Goal: Navigation & Orientation: Find specific page/section

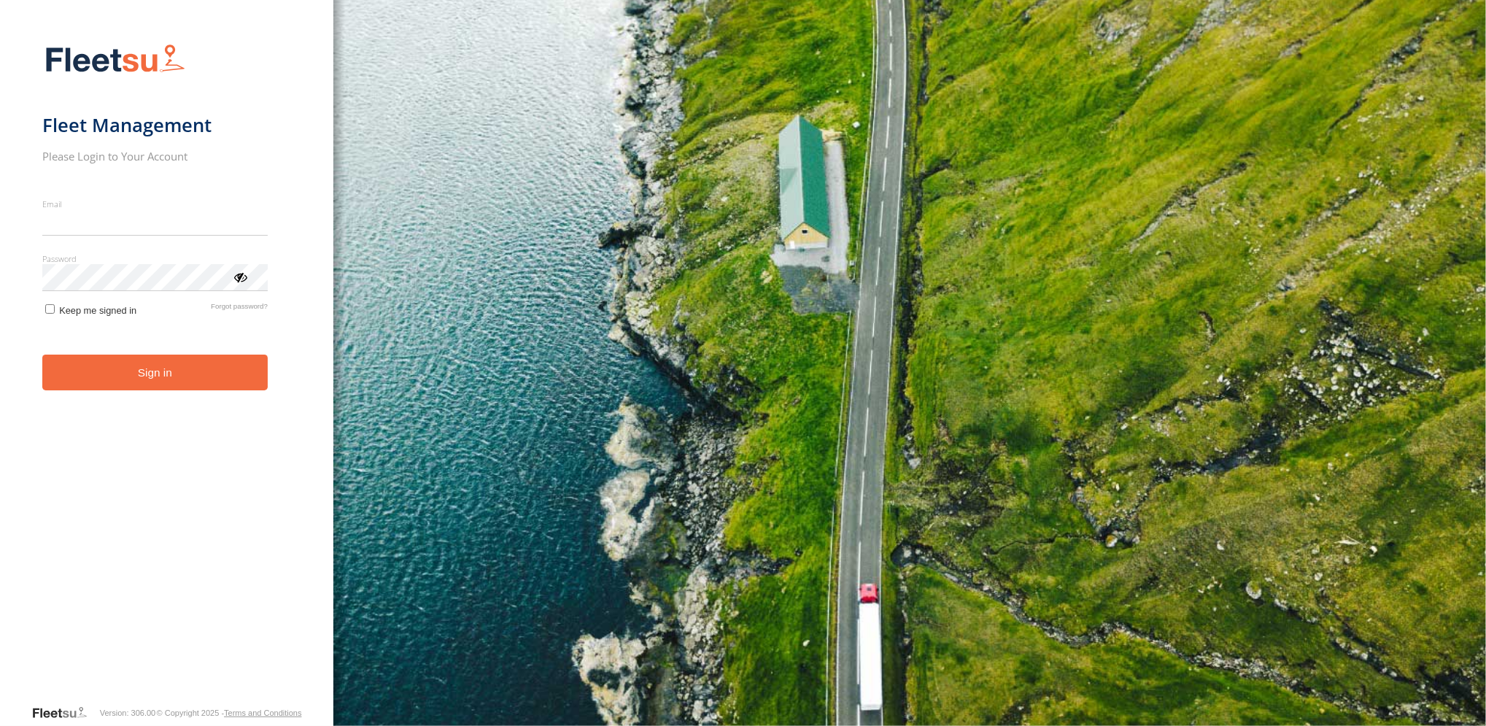
type input "**********"
click at [155, 385] on button "Sign in" at bounding box center [154, 372] width 225 height 36
click at [144, 371] on button "Sign in" at bounding box center [154, 372] width 225 height 36
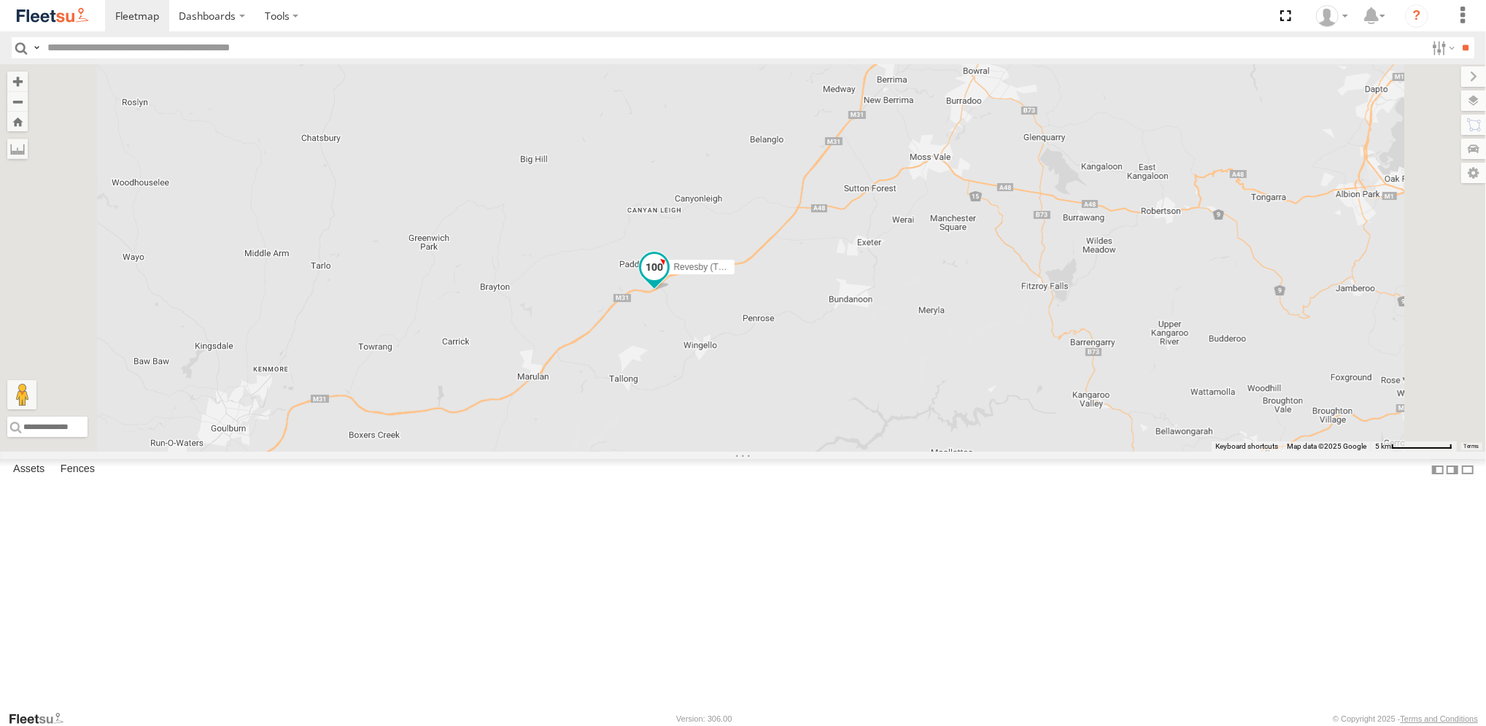
click at [670, 290] on span at bounding box center [654, 269] width 32 height 39
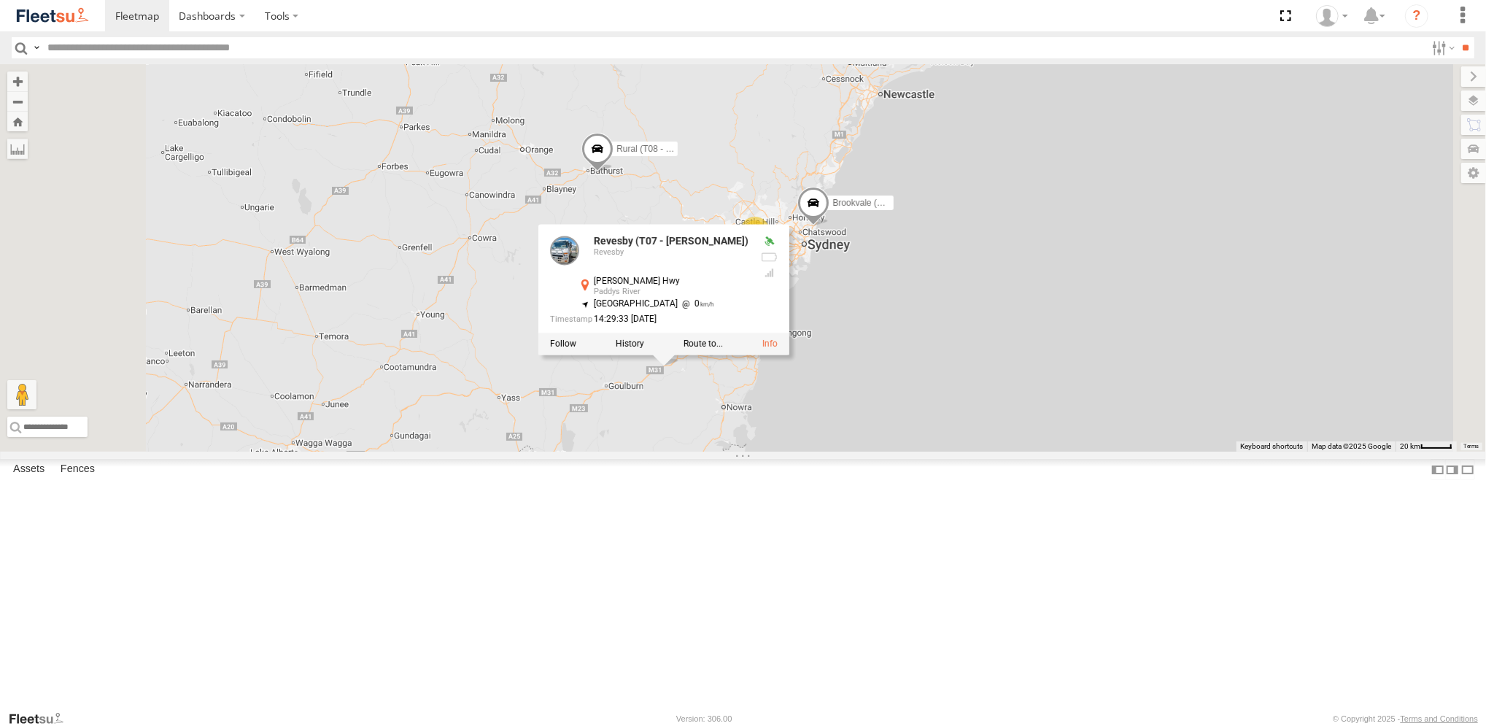
click at [789, 355] on div "Revesby (T07 - [PERSON_NAME]) Revesby [PERSON_NAME] Hwy Paddys River -34.63157 …" at bounding box center [663, 289] width 251 height 131
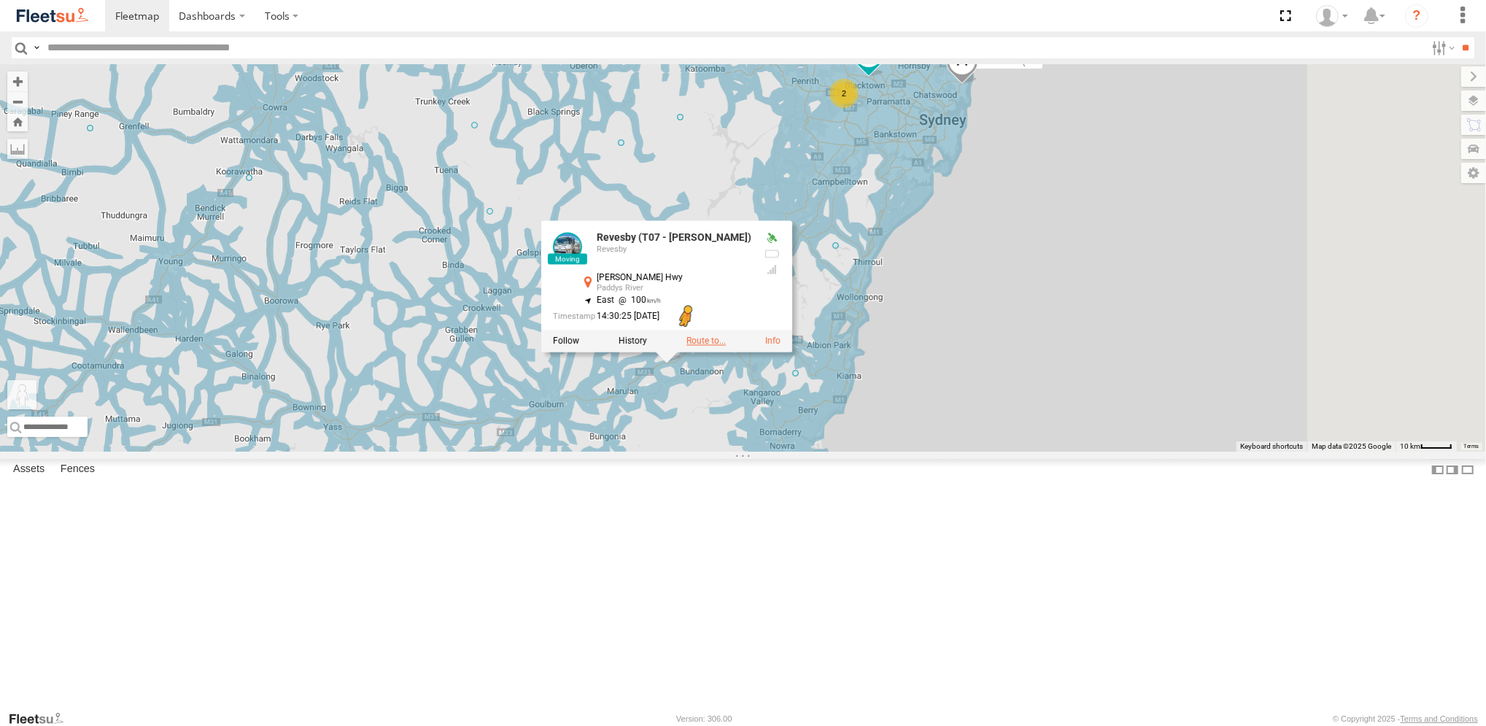
drag, startPoint x: 386, startPoint y: 664, endPoint x: 866, endPoint y: 469, distance: 518.5
click at [867, 451] on div "Brookvale (T10 - [PERSON_NAME]) Rural (T08 - [PERSON_NAME]) Revesby (T07 - [PER…" at bounding box center [743, 257] width 1486 height 387
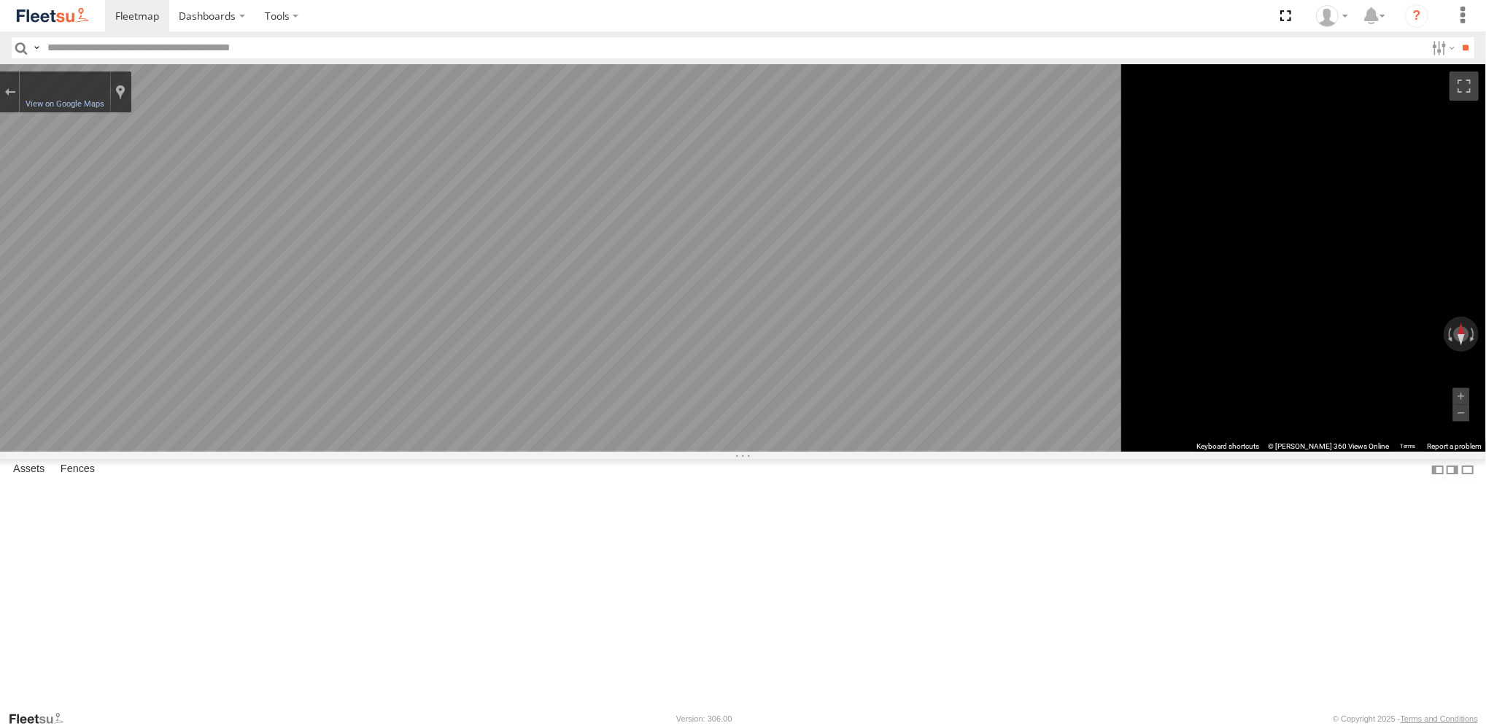
click at [0, 0] on div "Revesby (T07 - [PERSON_NAME]) Revesby [PERSON_NAME] Hwy Paddys River -34.64996 …" at bounding box center [0, 0] width 0 height 0
click at [0, 0] on span at bounding box center [0, 0] width 0 height 0
click at [0, 0] on div "Revesby (T07 - [PERSON_NAME]) Revesby [PERSON_NAME] Hwy Paddys River -34.64996 …" at bounding box center [0, 0] width 0 height 0
click at [0, 0] on span at bounding box center [0, 0] width 0 height 0
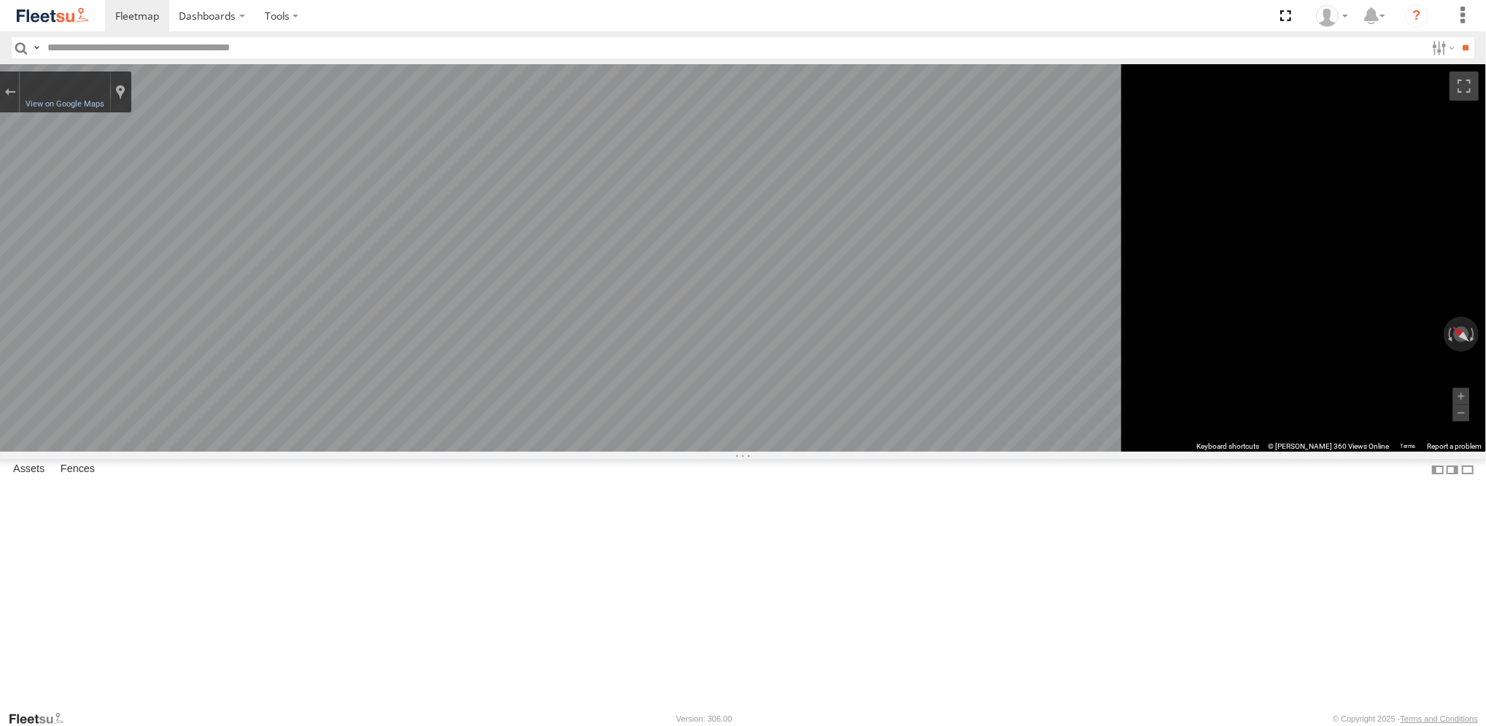
click at [0, 0] on span at bounding box center [0, 0] width 0 height 0
click at [0, 0] on div "Revesby (T07 - [PERSON_NAME])" at bounding box center [0, 0] width 0 height 0
drag, startPoint x: 109, startPoint y: 96, endPoint x: 82, endPoint y: 99, distance: 26.4
click at [0, 0] on div "Revesby (T07 - [PERSON_NAME]) Revesby" at bounding box center [0, 0] width 0 height 0
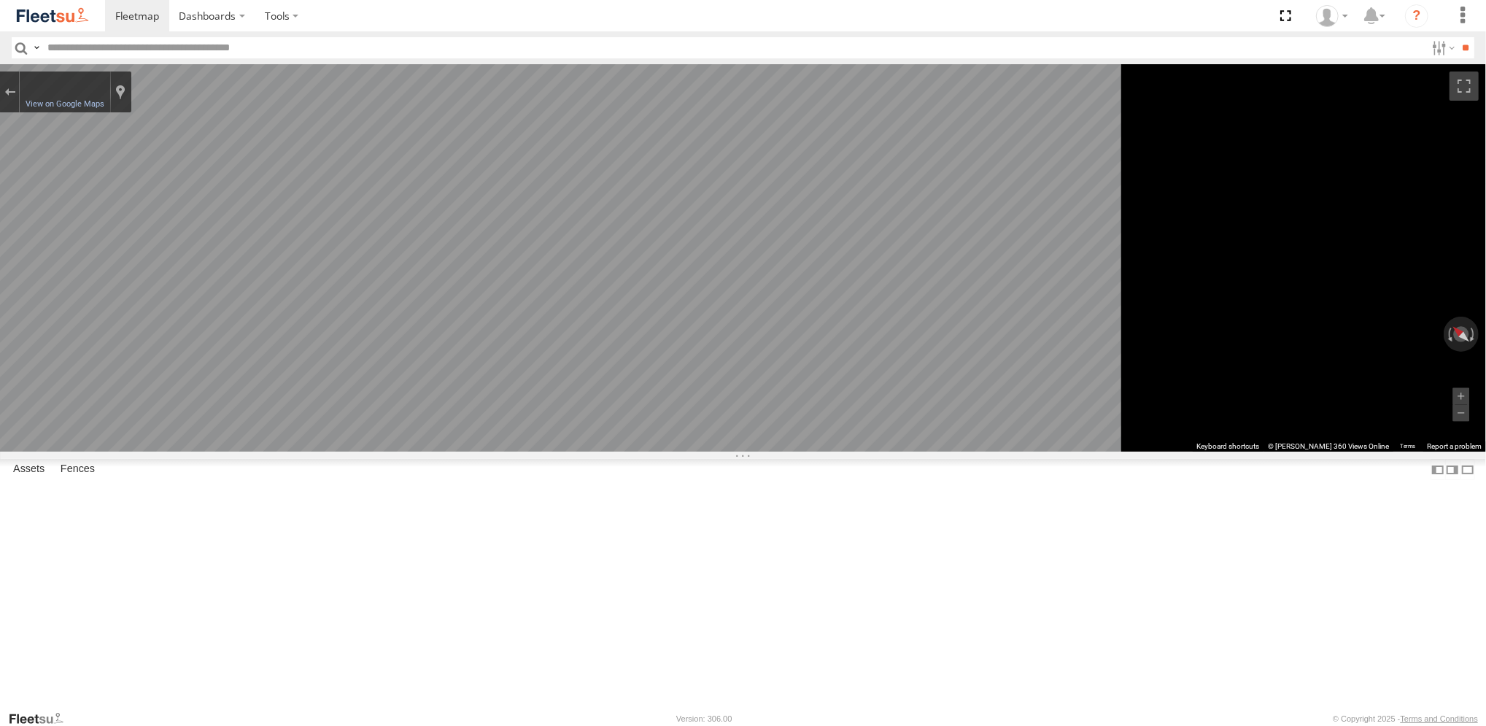
drag, startPoint x: 148, startPoint y: 536, endPoint x: 148, endPoint y: 522, distance: 13.9
click at [0, 0] on div "Revesby (T07 - [PERSON_NAME]) Revesby [PERSON_NAME] Hwy Paddys River -34.64996 …" at bounding box center [0, 0] width 0 height 0
click at [0, 0] on div at bounding box center [0, 0] width 0 height 0
click at [0, 0] on span at bounding box center [0, 0] width 0 height 0
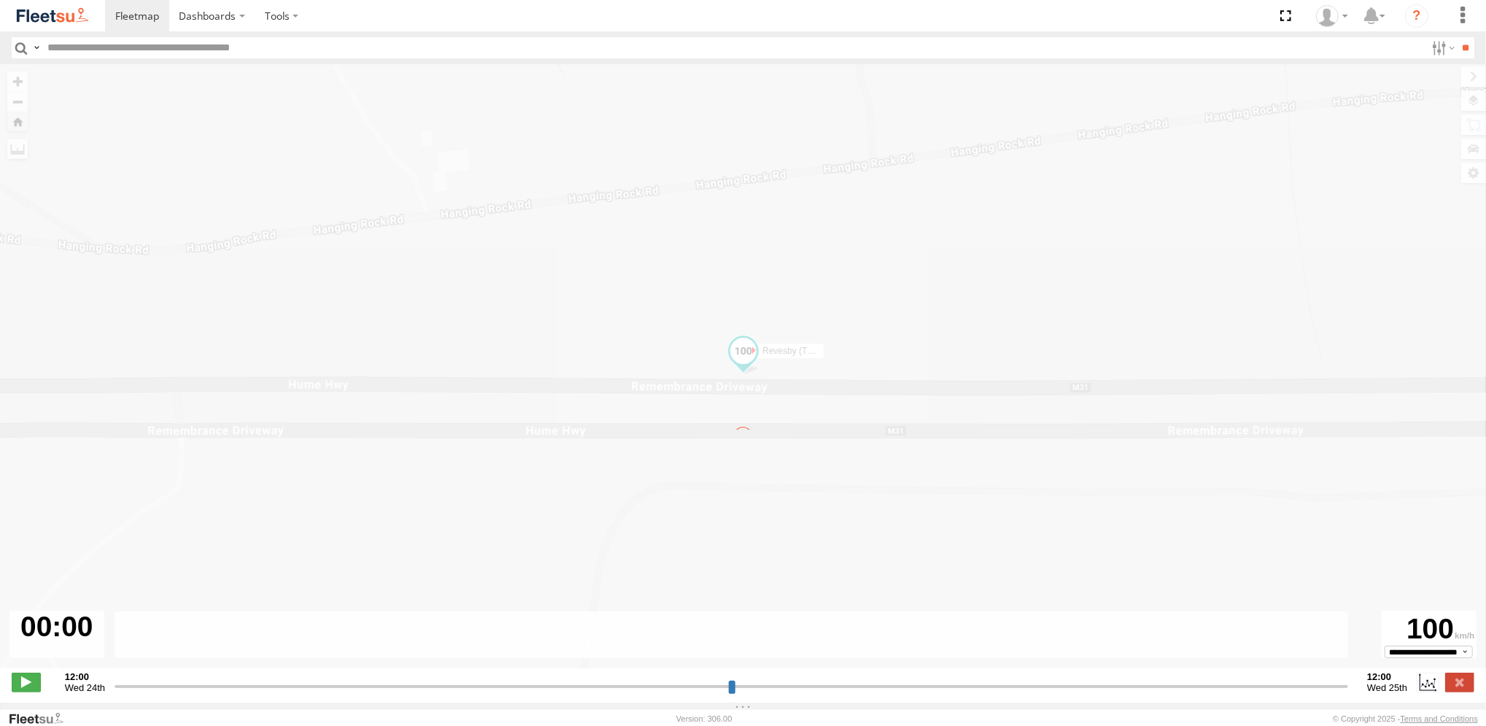
type input "**********"
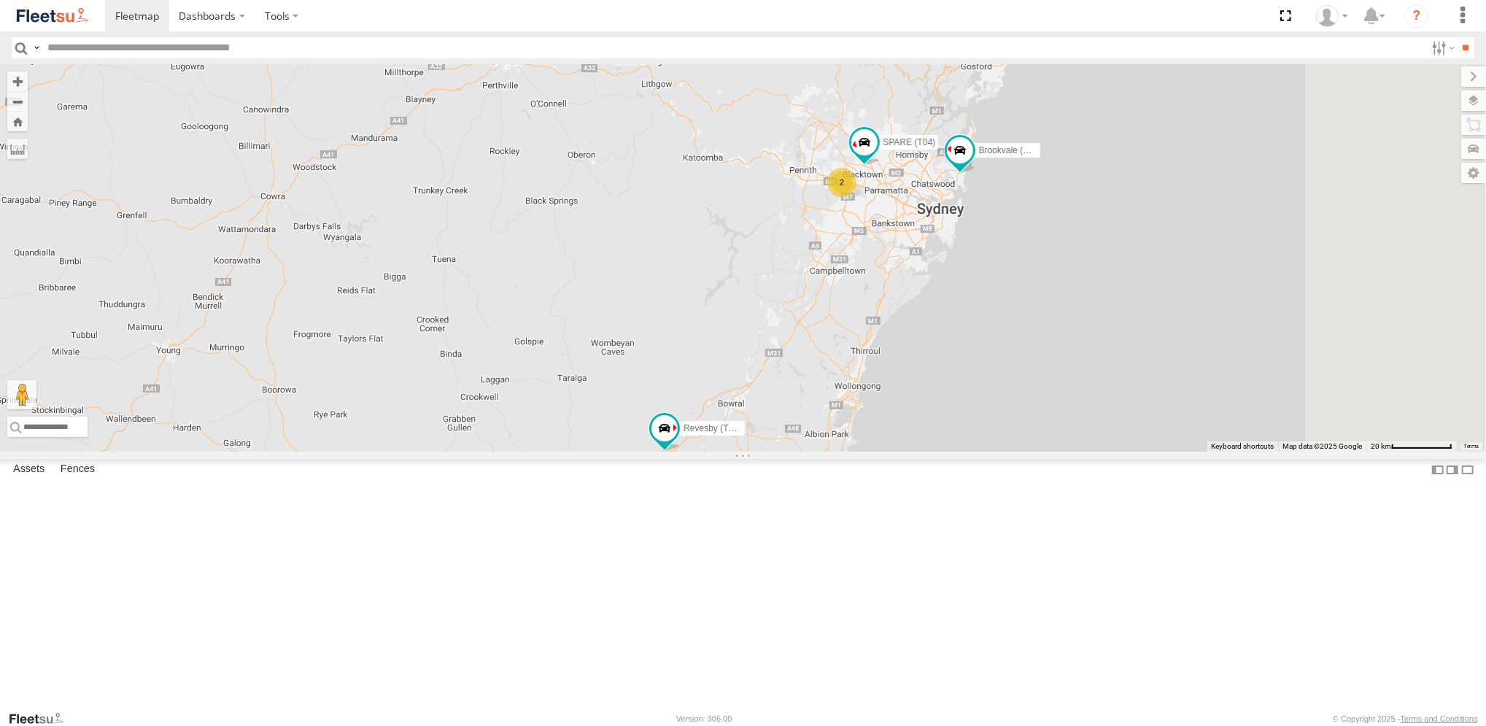
click at [0, 0] on div "Revesby (T07 - [PERSON_NAME])" at bounding box center [0, 0] width 0 height 0
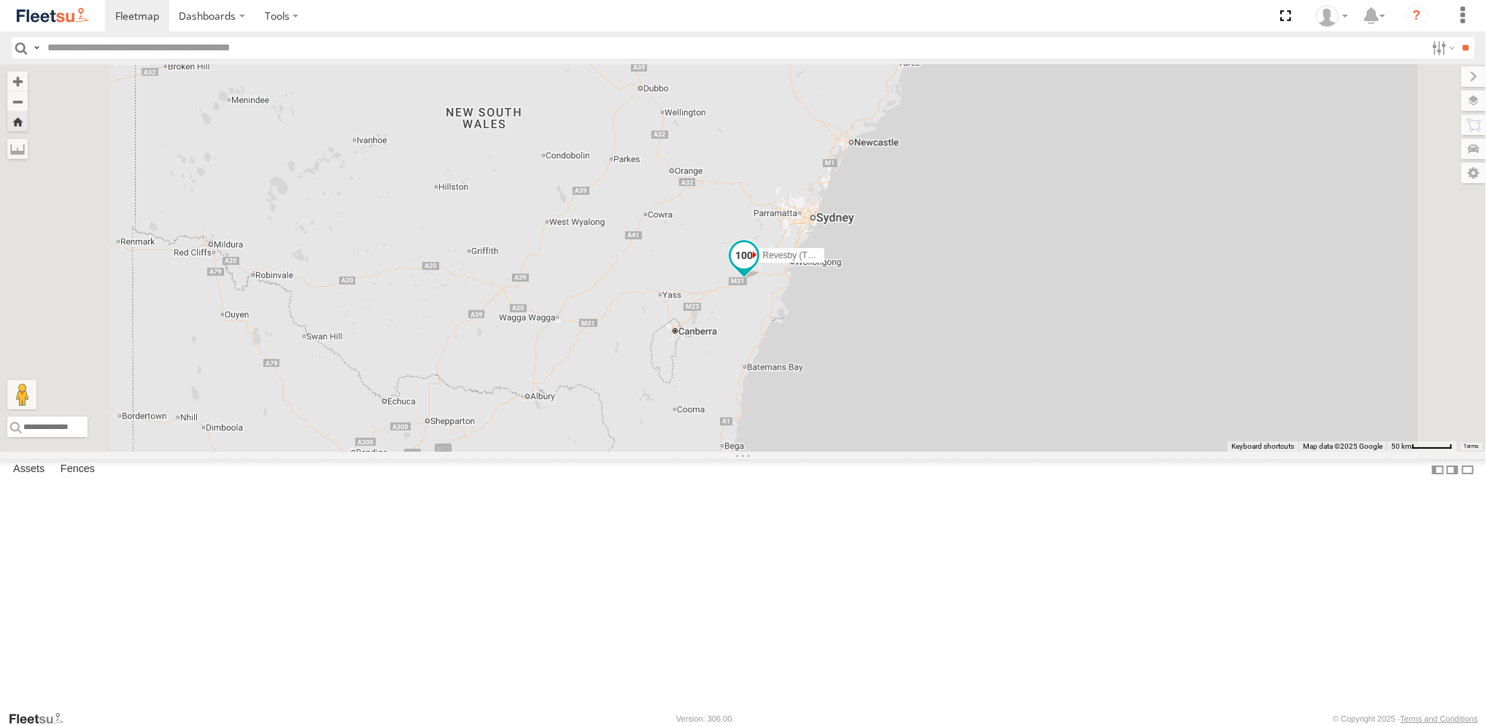
click at [759, 278] on span at bounding box center [743, 257] width 32 height 39
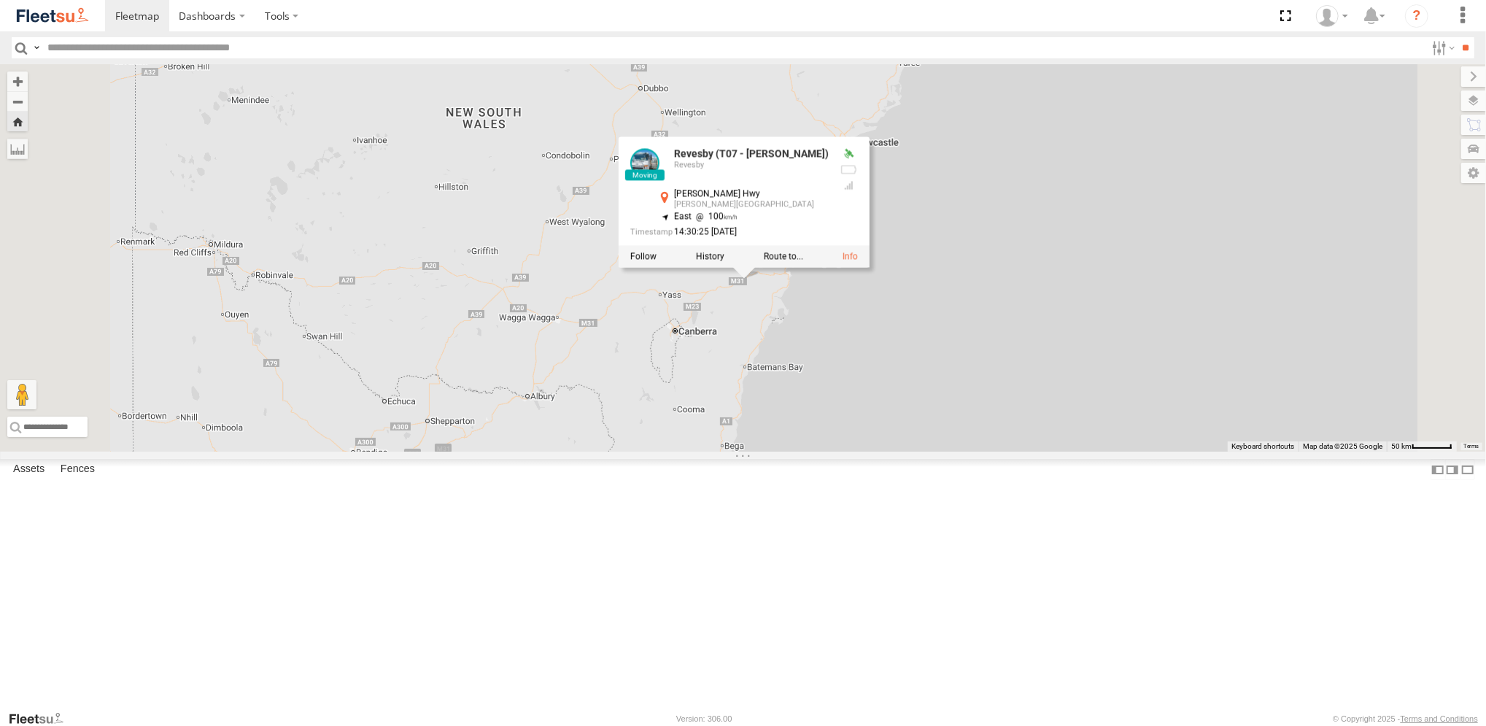
click at [857, 267] on div at bounding box center [743, 256] width 251 height 22
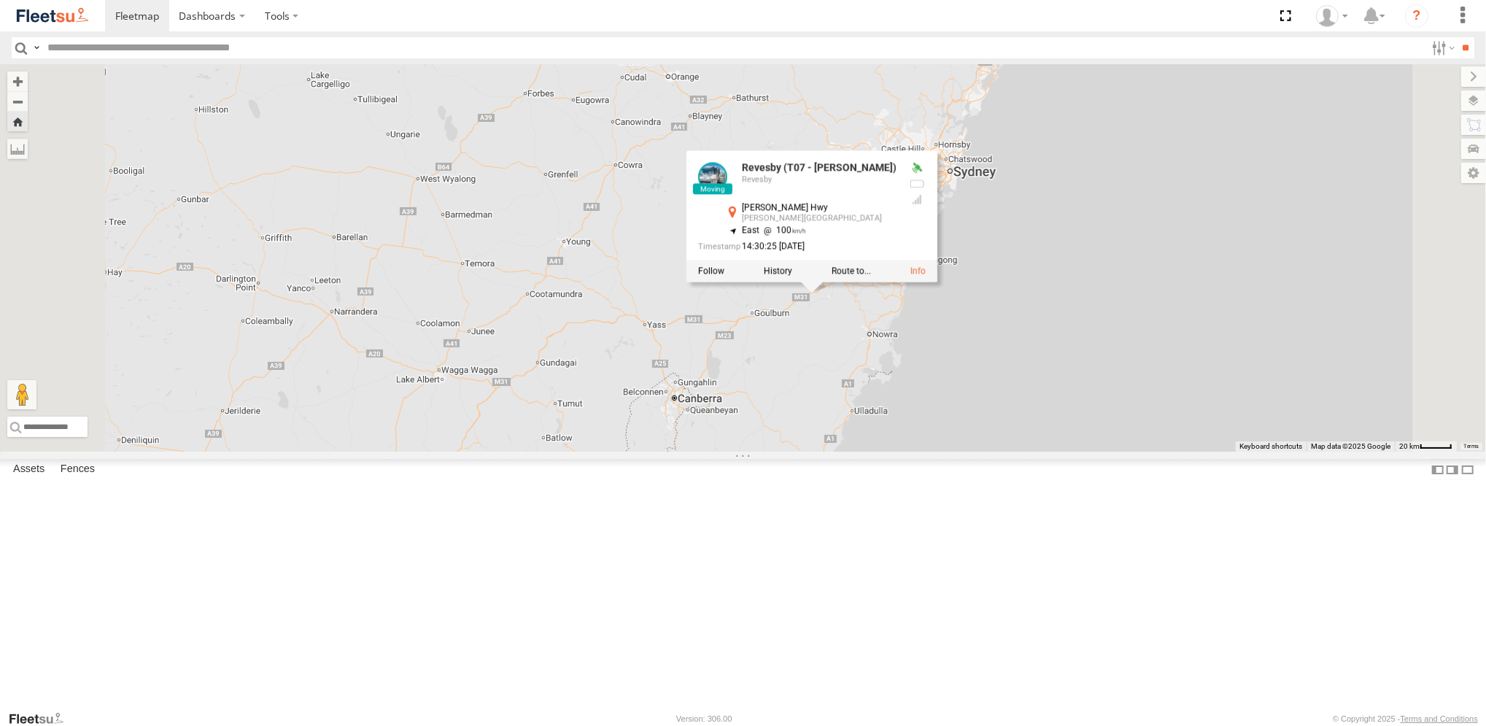
click at [937, 282] on div "Revesby (T07 - Dave) Revesby Hume Hwy Sutton Forest -34.62939 , 150.16696 East …" at bounding box center [811, 215] width 251 height 131
click at [871, 276] on label at bounding box center [850, 270] width 39 height 10
click at [937, 282] on div "Revesby (T07 - Dave) Revesby Hume Hwy Sutton Forest -34.62939 , 150.16696 East …" at bounding box center [811, 215] width 251 height 131
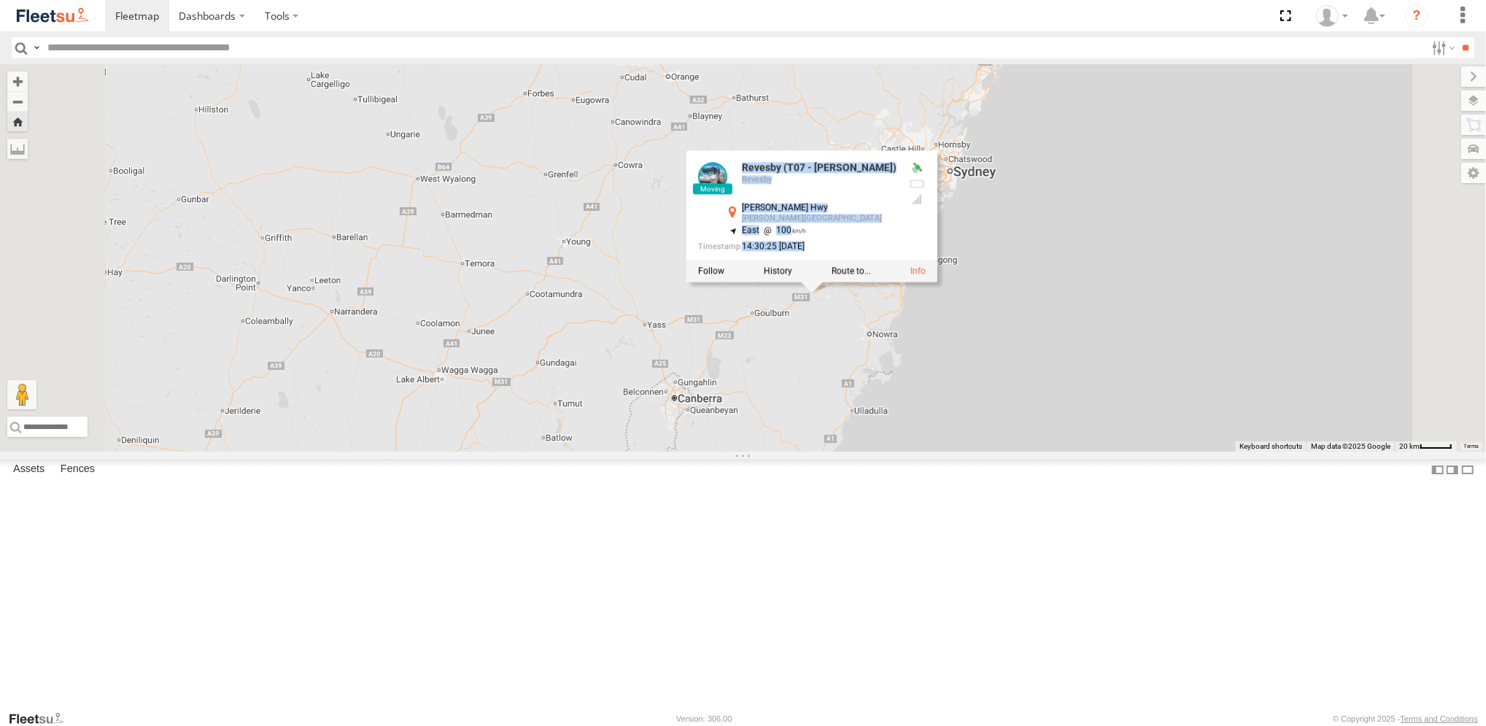
click at [937, 282] on div "Revesby (T07 - Dave) Revesby Hume Hwy Sutton Forest -34.62939 , 150.16696 East …" at bounding box center [811, 215] width 251 height 131
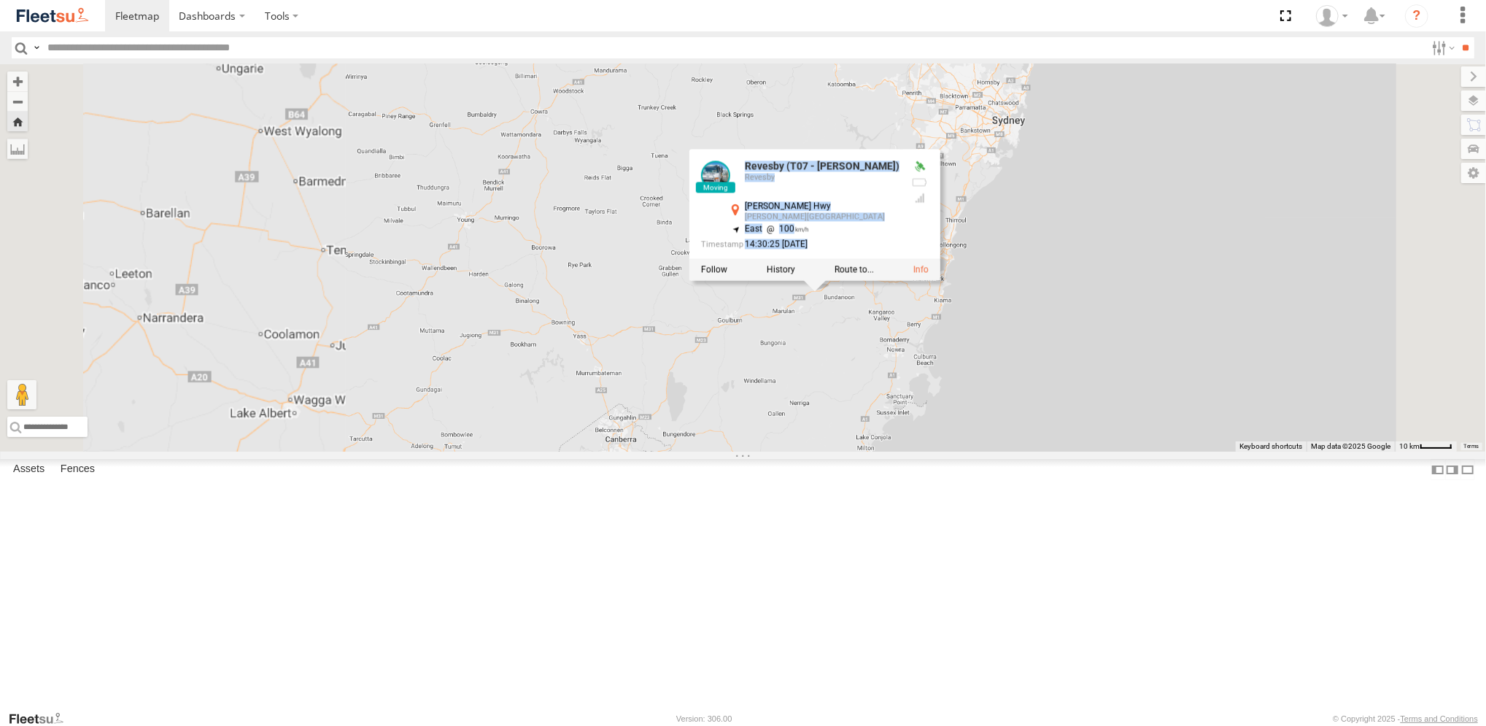
click at [939, 280] on div "Revesby (T07 - Dave) Revesby Hume Hwy Sutton Forest -34.62939 , 150.16696 East …" at bounding box center [813, 214] width 251 height 131
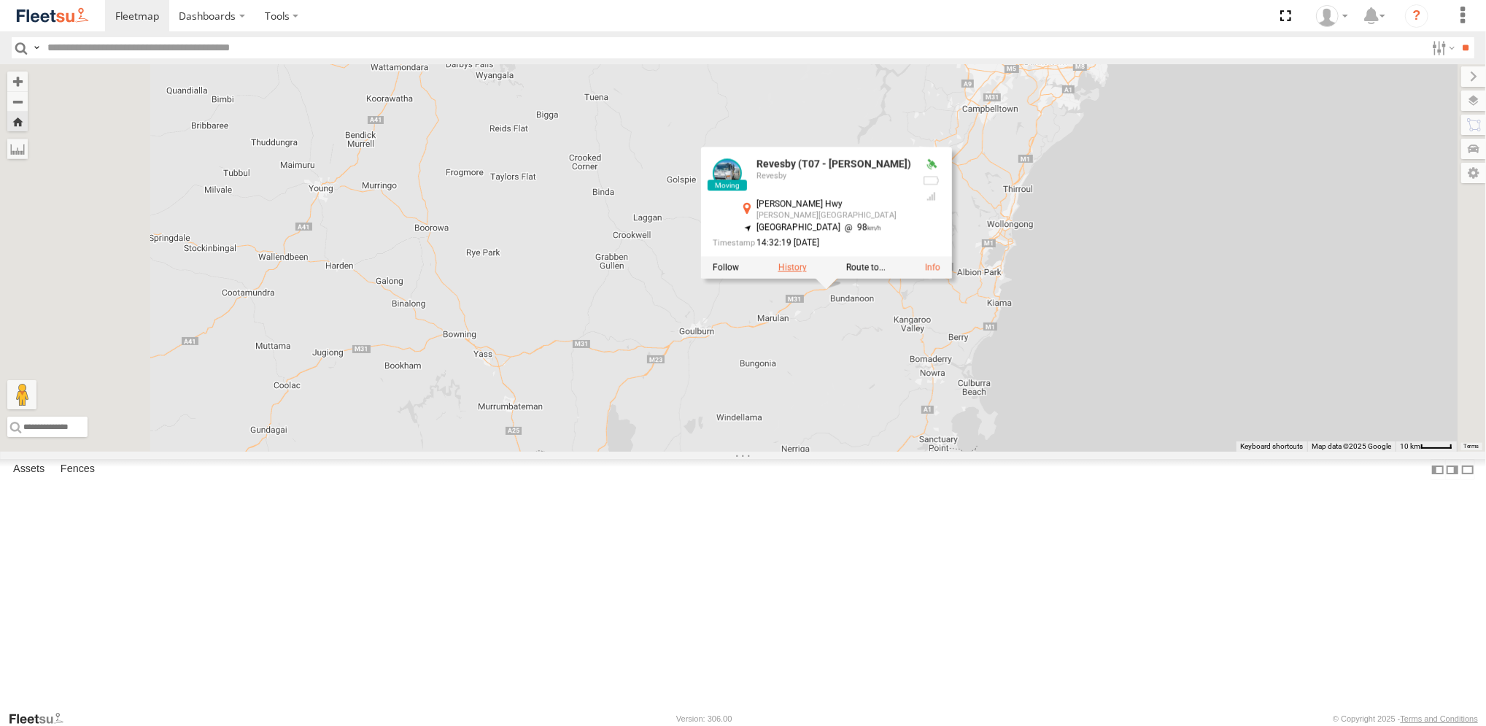
click at [806, 272] on label at bounding box center [791, 267] width 28 height 10
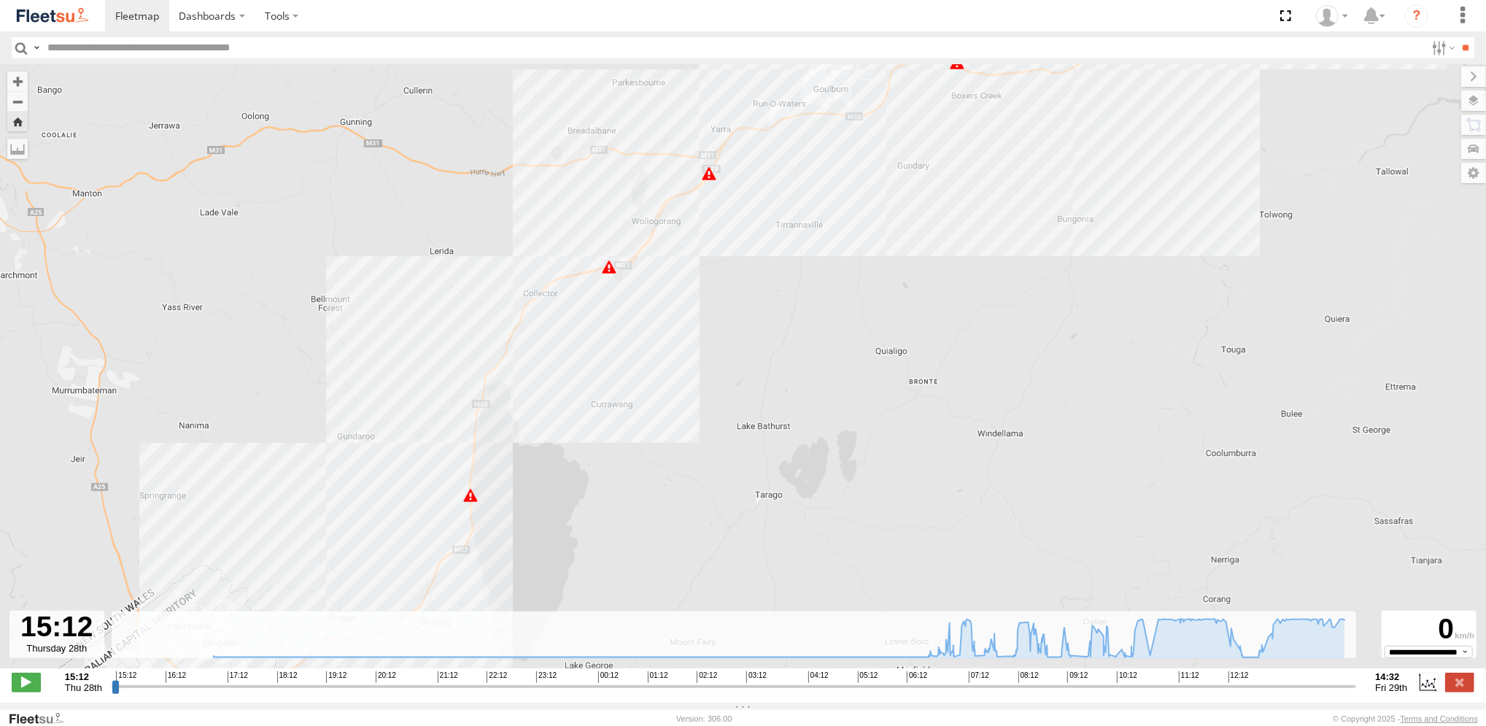
click at [613, 274] on span at bounding box center [609, 267] width 15 height 15
click at [613, 255] on div "J1939 Fault 13:43 29/08/2025 East 100 -34.89418 149.50488 Federal Hwy Wollogora…" at bounding box center [608, 203] width 190 height 104
click at [472, 502] on span at bounding box center [470, 495] width 15 height 15
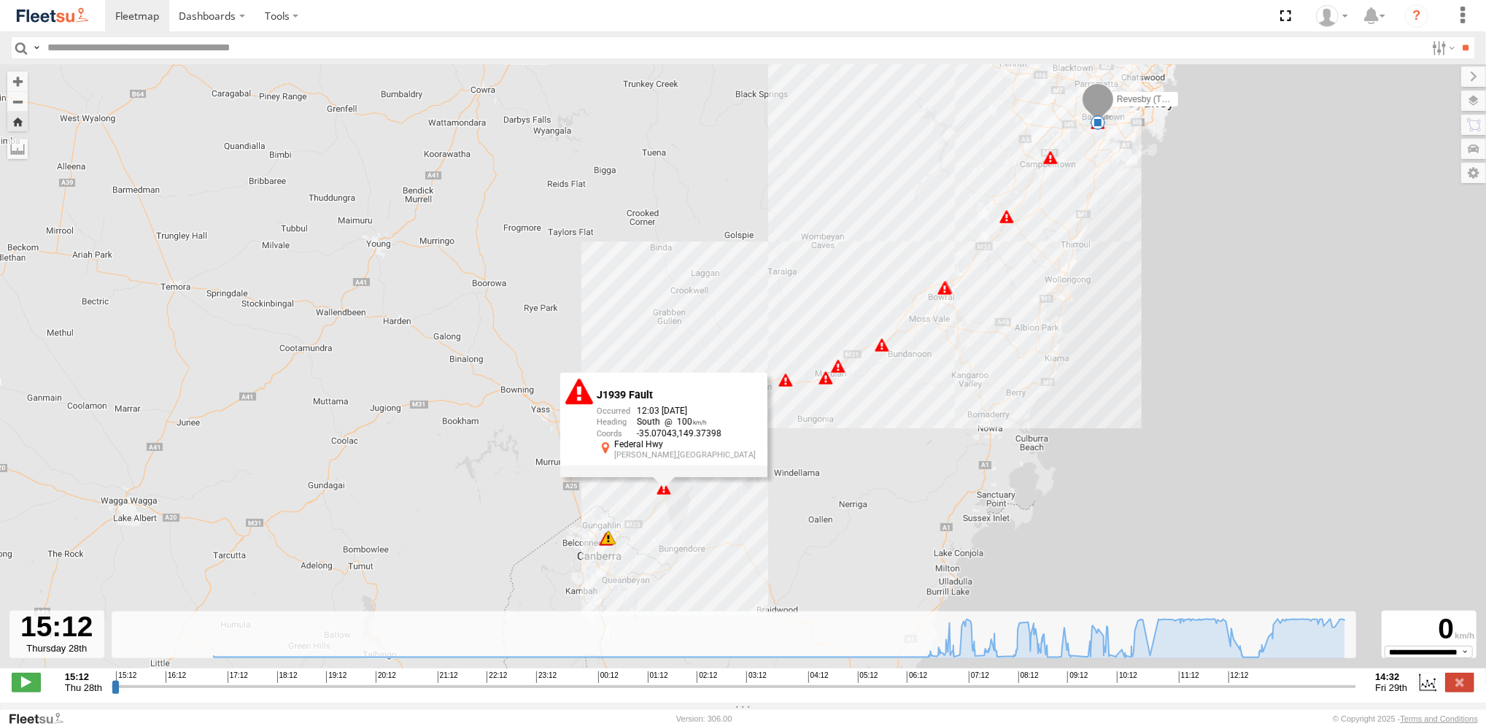
click at [612, 545] on span at bounding box center [608, 537] width 15 height 15
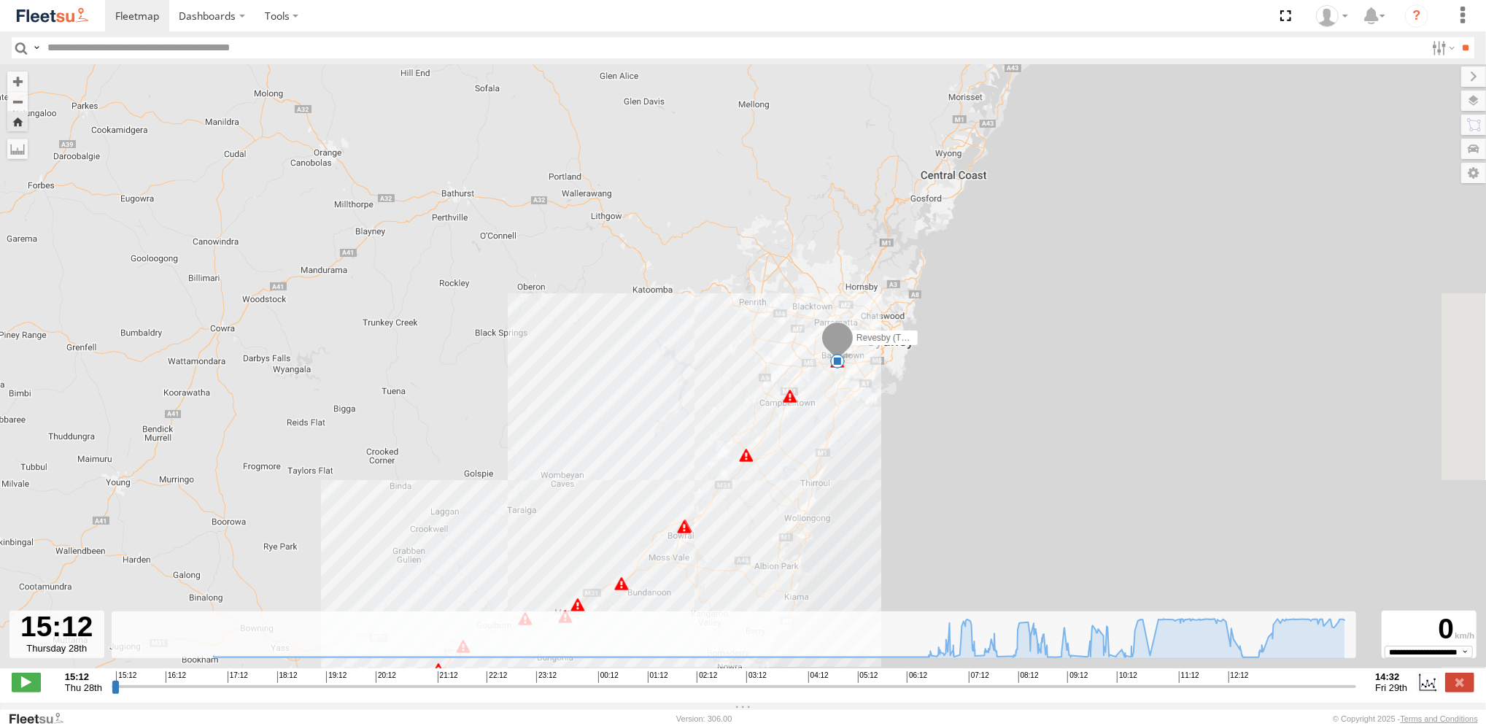
drag, startPoint x: 974, startPoint y: 365, endPoint x: 710, endPoint y: 572, distance: 336.0
click at [712, 603] on div "Revesby (T07 - Dave) 16:55 Thu 17:15 Thu 06:30 Fri 10:20 Fri 10:21 Fri 10:29 Fr…" at bounding box center [743, 373] width 1486 height 619
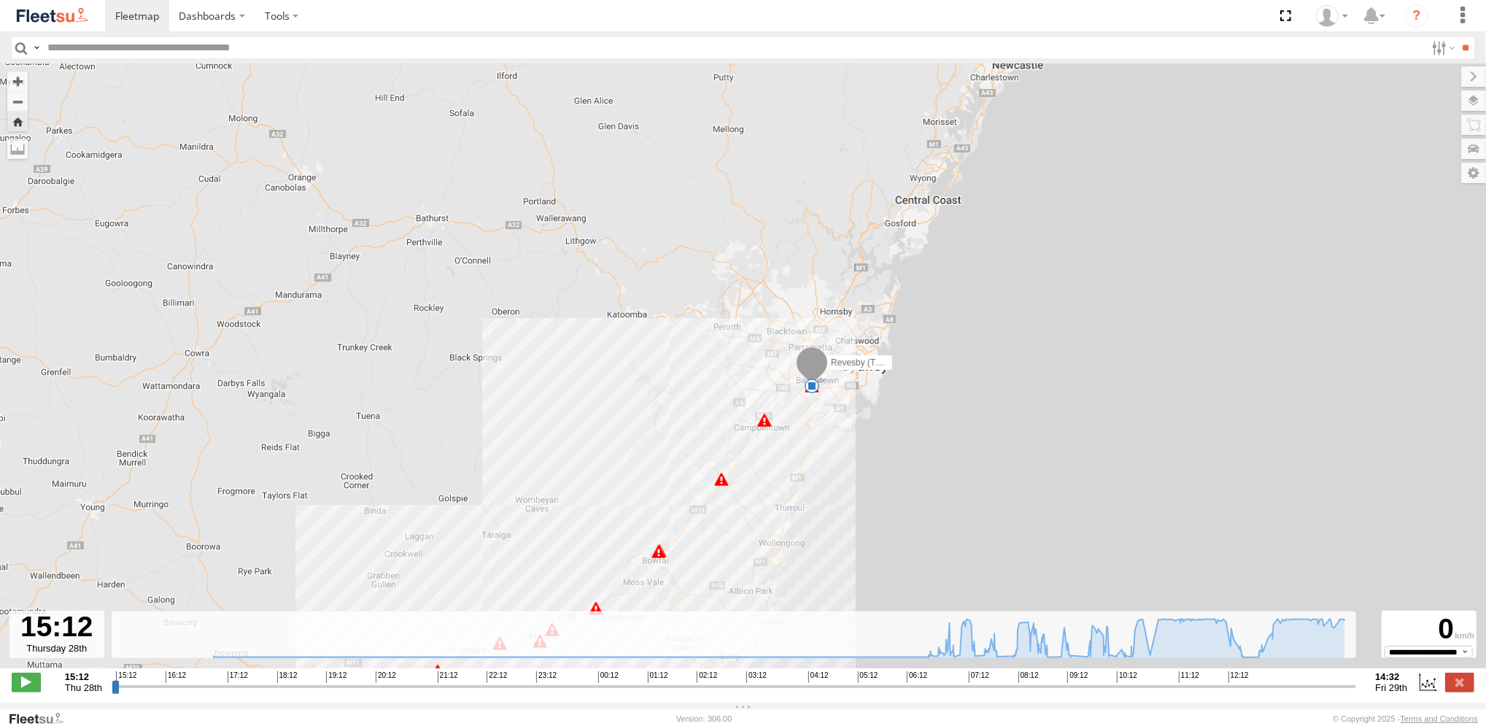
drag, startPoint x: 807, startPoint y: 419, endPoint x: 756, endPoint y: 473, distance: 73.8
click at [765, 465] on div "Revesby (T07 - Dave) 16:55 Thu 17:15 Thu 06:30 Fri 10:20 Fri 10:21 Fri 10:29 Fr…" at bounding box center [743, 373] width 1486 height 619
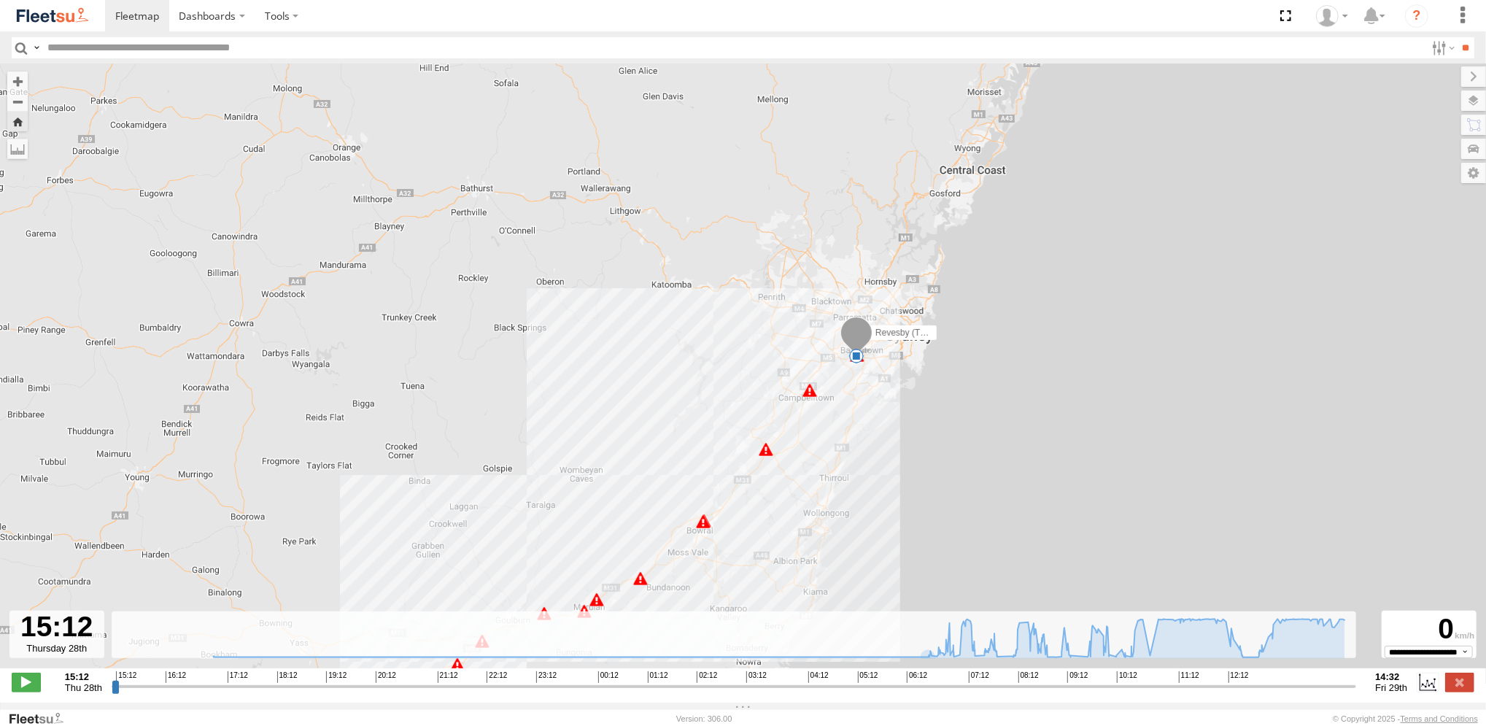
drag, startPoint x: 624, startPoint y: 597, endPoint x: 852, endPoint y: 387, distance: 309.7
click at [833, 403] on div "Revesby (T07 - Dave) 16:55 Thu 17:15 Thu 06:30 Fri 10:20 Fri 10:21 Fri 10:29 Fr…" at bounding box center [743, 373] width 1486 height 619
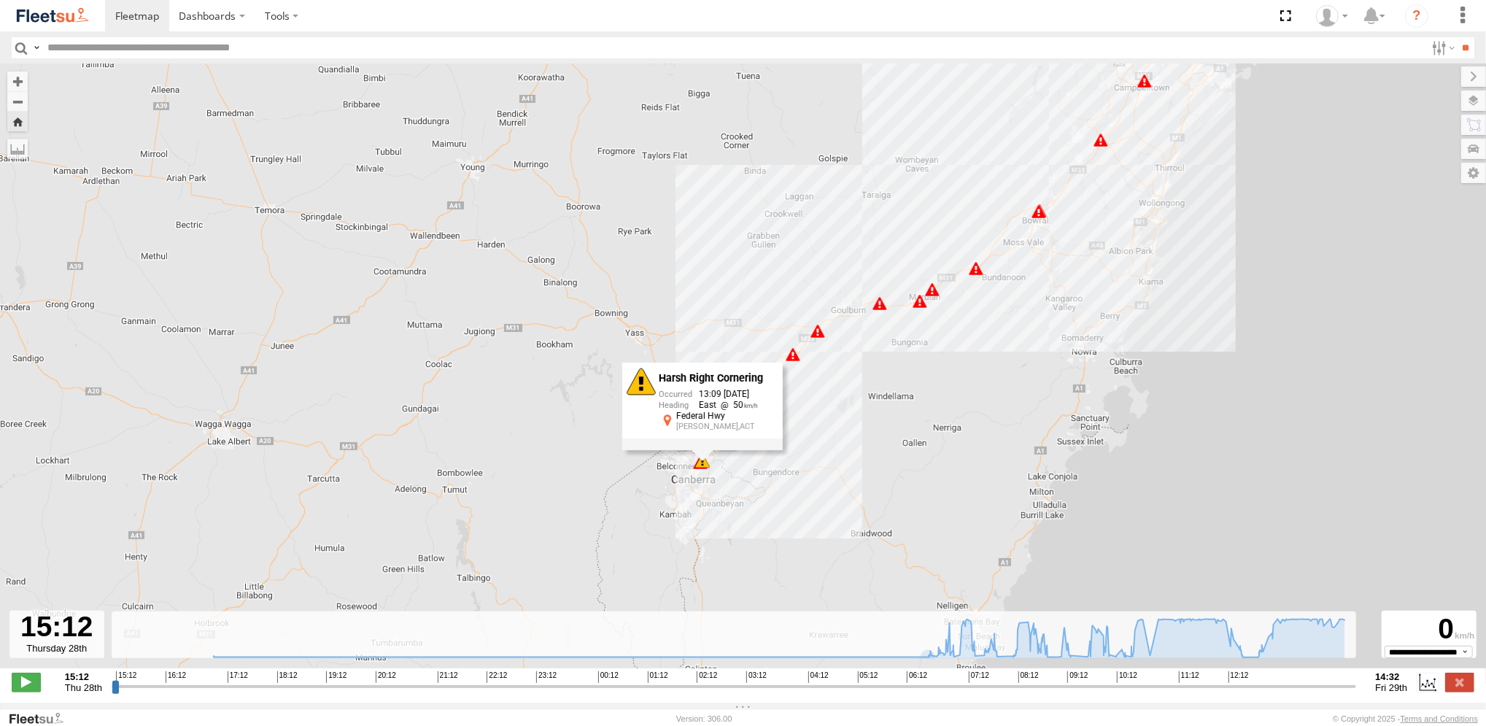
drag, startPoint x: 761, startPoint y: 531, endPoint x: 858, endPoint y: 397, distance: 164.6
click at [858, 405] on div "Revesby (T07 - Dave) 16:55 Thu 17:15 Thu 06:30 Fri 10:20 Fri 10:21 Fri 10:29 Fr…" at bounding box center [743, 373] width 1486 height 619
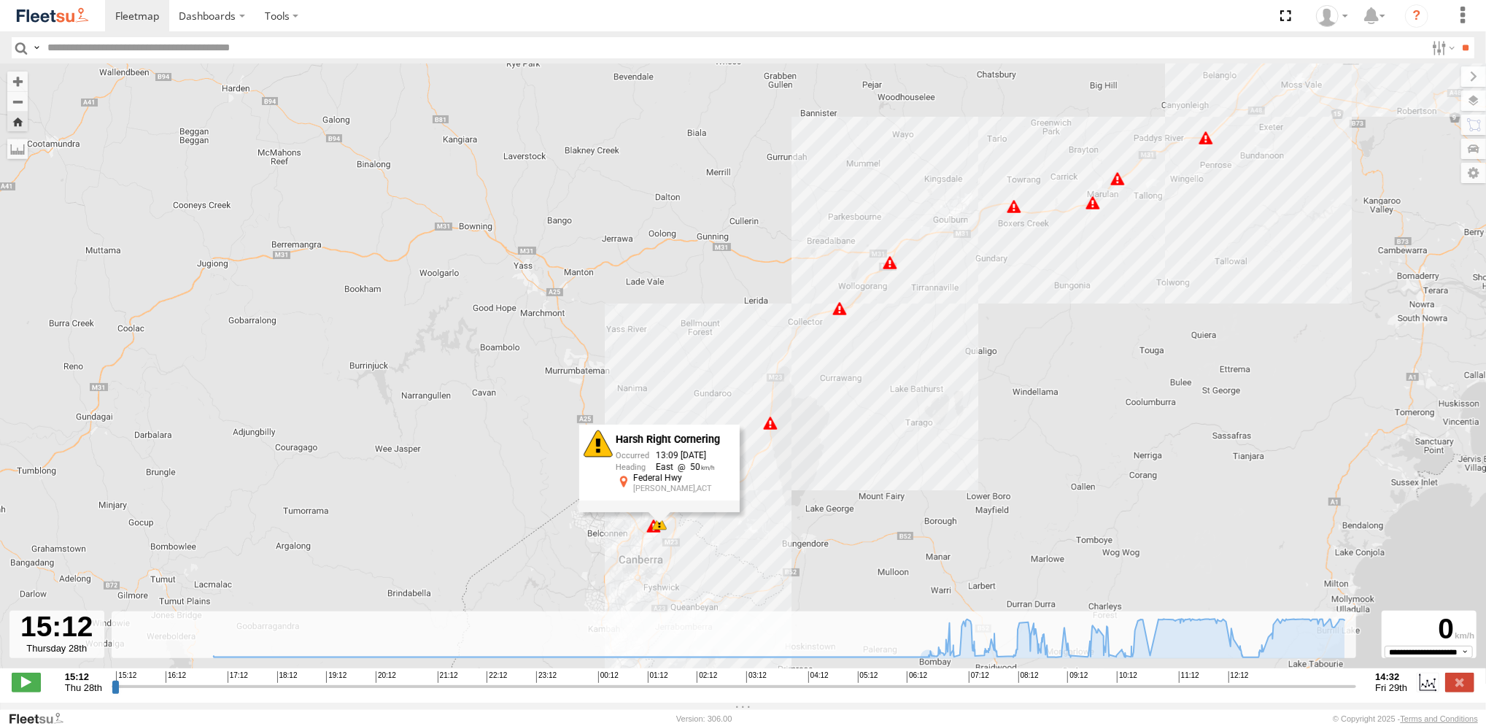
drag, startPoint x: 959, startPoint y: 399, endPoint x: 774, endPoint y: 606, distance: 277.4
click at [789, 725] on html "Dashboards" at bounding box center [743, 363] width 1486 height 726
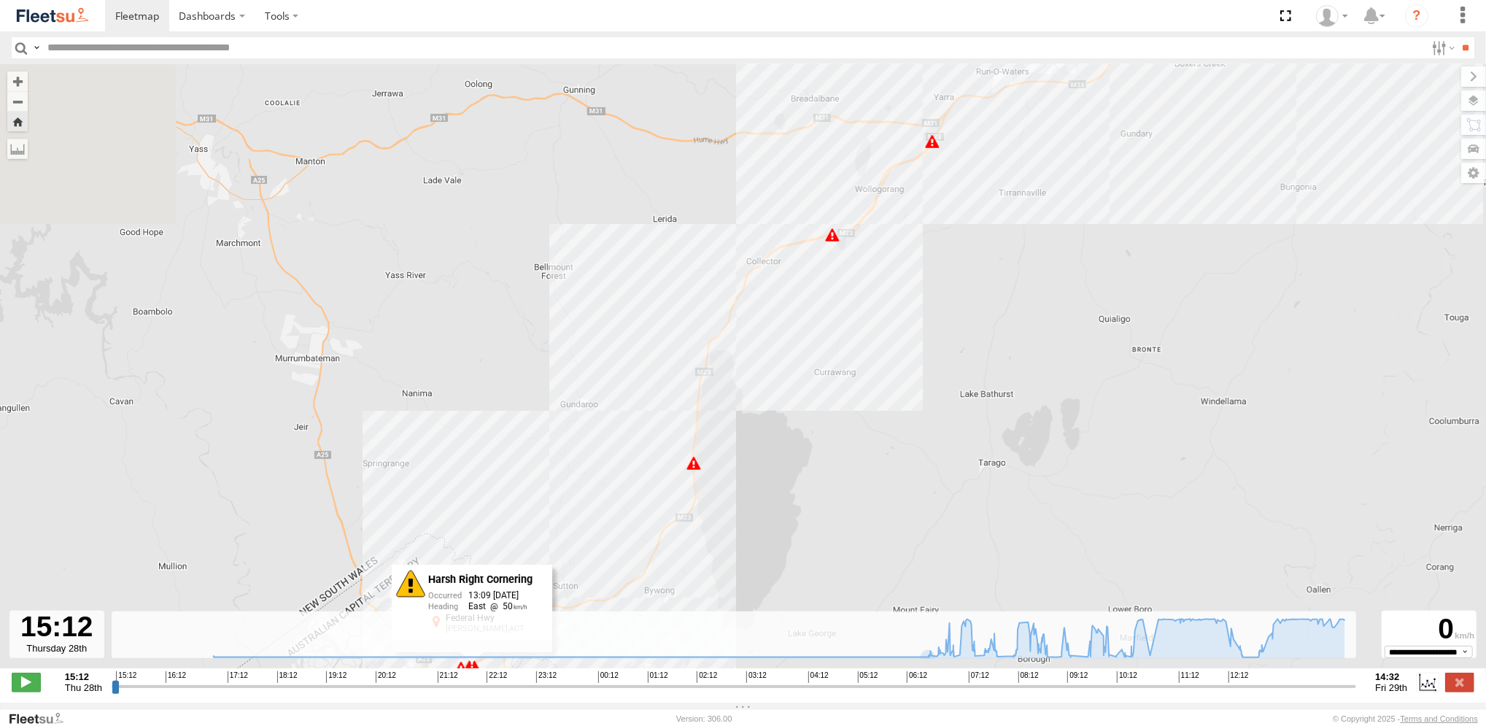
drag, startPoint x: 818, startPoint y: 352, endPoint x: 761, endPoint y: 630, distance: 283.5
click at [761, 630] on div "← Move left → Move right ↑ Move up ↓ Move down + Zoom in - Zoom out Home Jump l…" at bounding box center [743, 383] width 1486 height 638
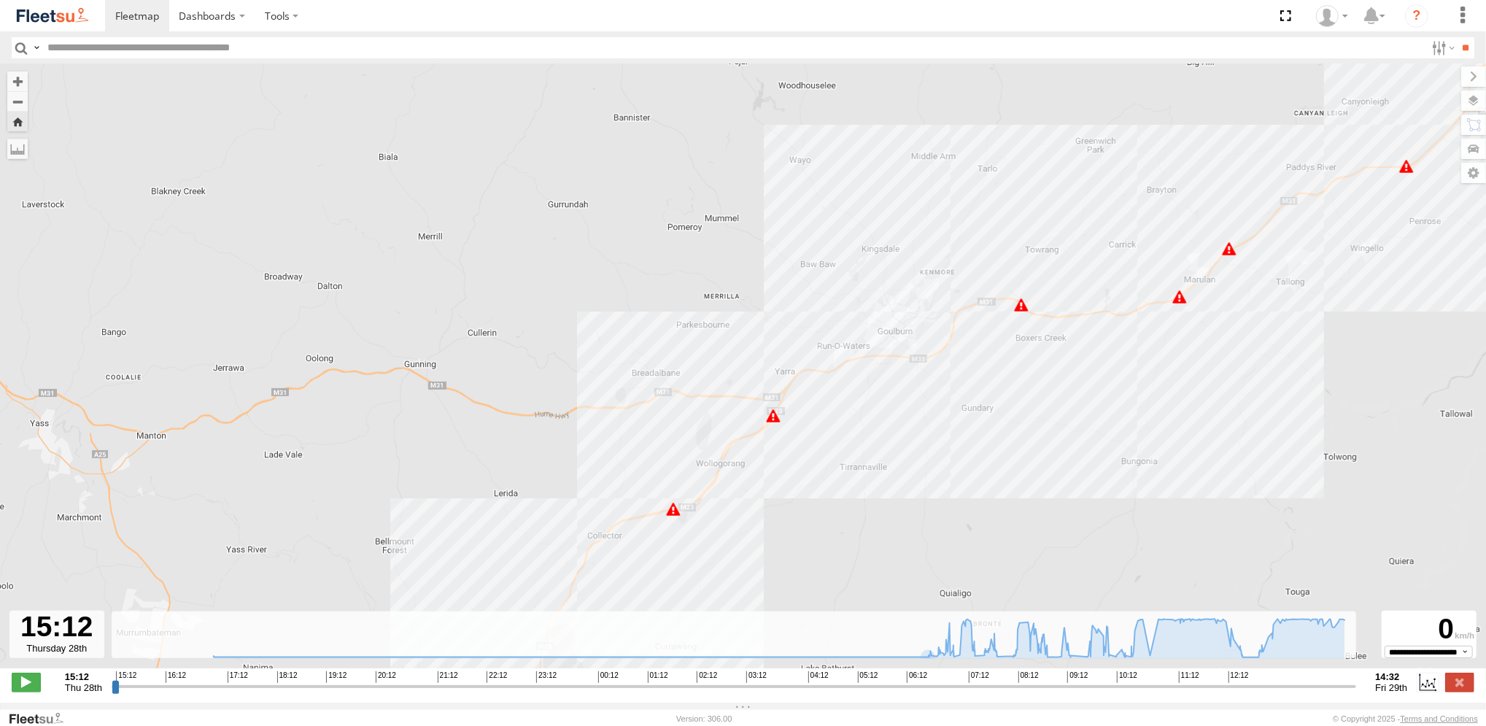
drag, startPoint x: 1028, startPoint y: 426, endPoint x: 729, endPoint y: 532, distance: 316.5
click at [779, 517] on div "Revesby (T07 - Dave) 16:55 Thu 17:15 Thu 06:30 Fri 10:20 Fri 10:21 Fri 10:29 Fr…" at bounding box center [743, 373] width 1486 height 619
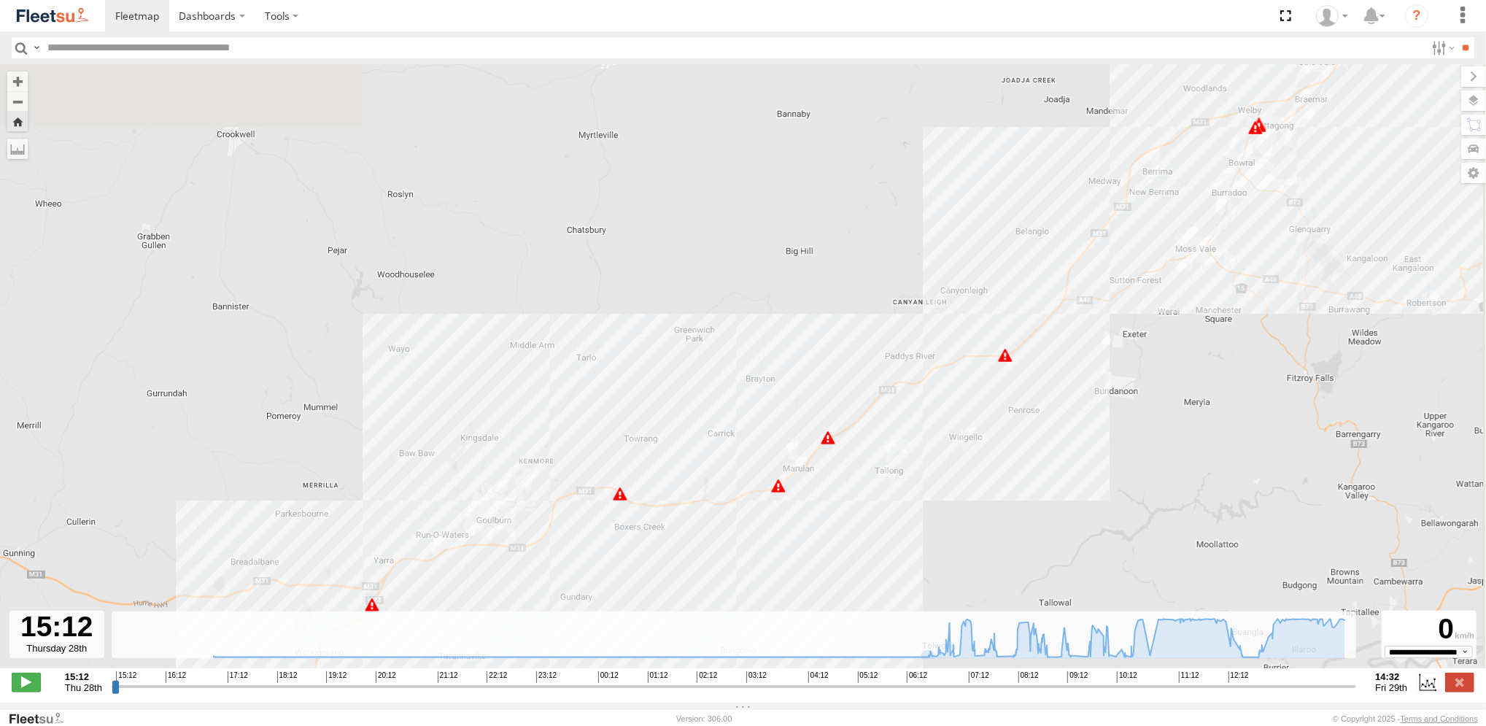
drag, startPoint x: 1060, startPoint y: 328, endPoint x: 883, endPoint y: 500, distance: 246.5
click at [896, 485] on div "Revesby (T07 - Dave) 16:55 Thu 17:15 Thu 06:30 Fri 10:20 Fri 10:21 Fri 10:29 Fr…" at bounding box center [743, 373] width 1486 height 619
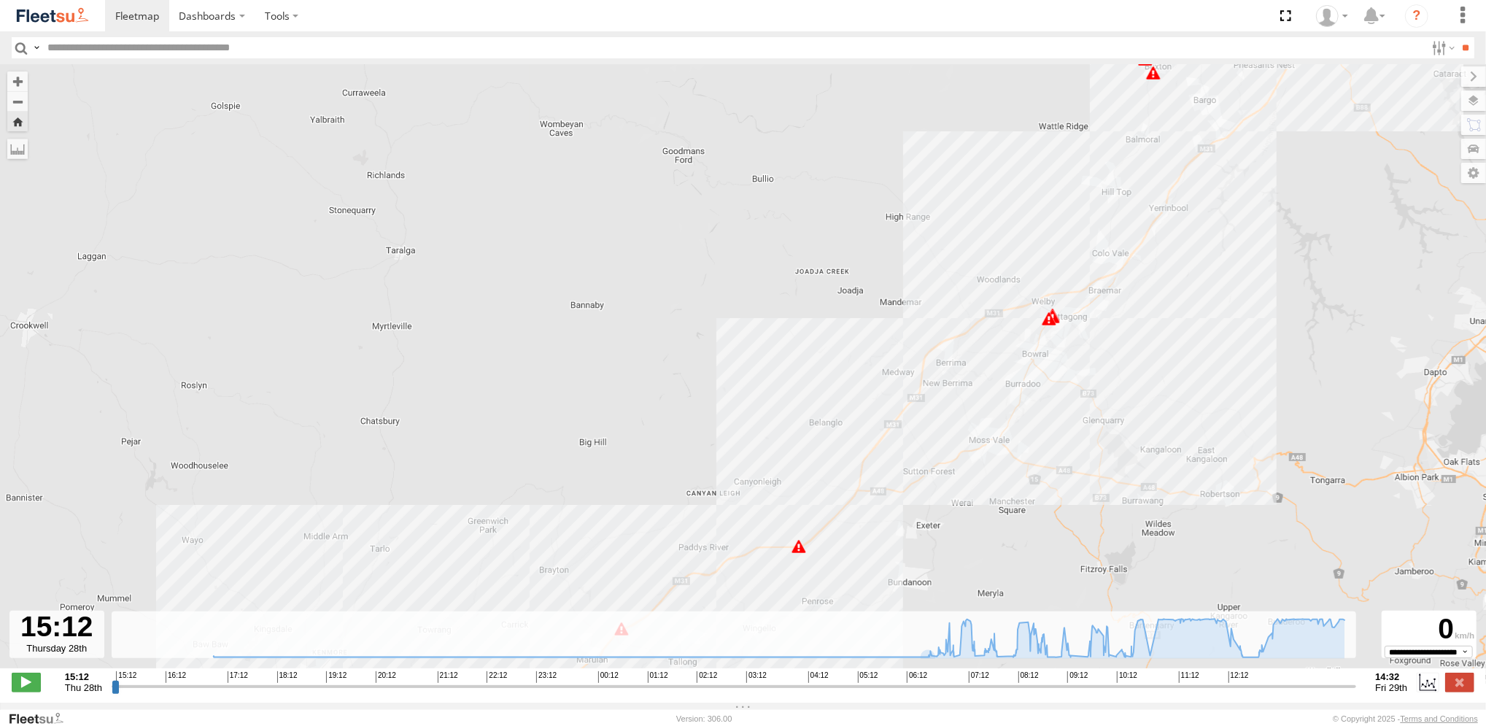
click at [1045, 438] on div "Revesby (T07 - Dave) 16:55 Thu 17:15 Thu 06:30 Fri 10:20 Fri 10:21 Fri 10:29 Fr…" at bounding box center [743, 373] width 1486 height 619
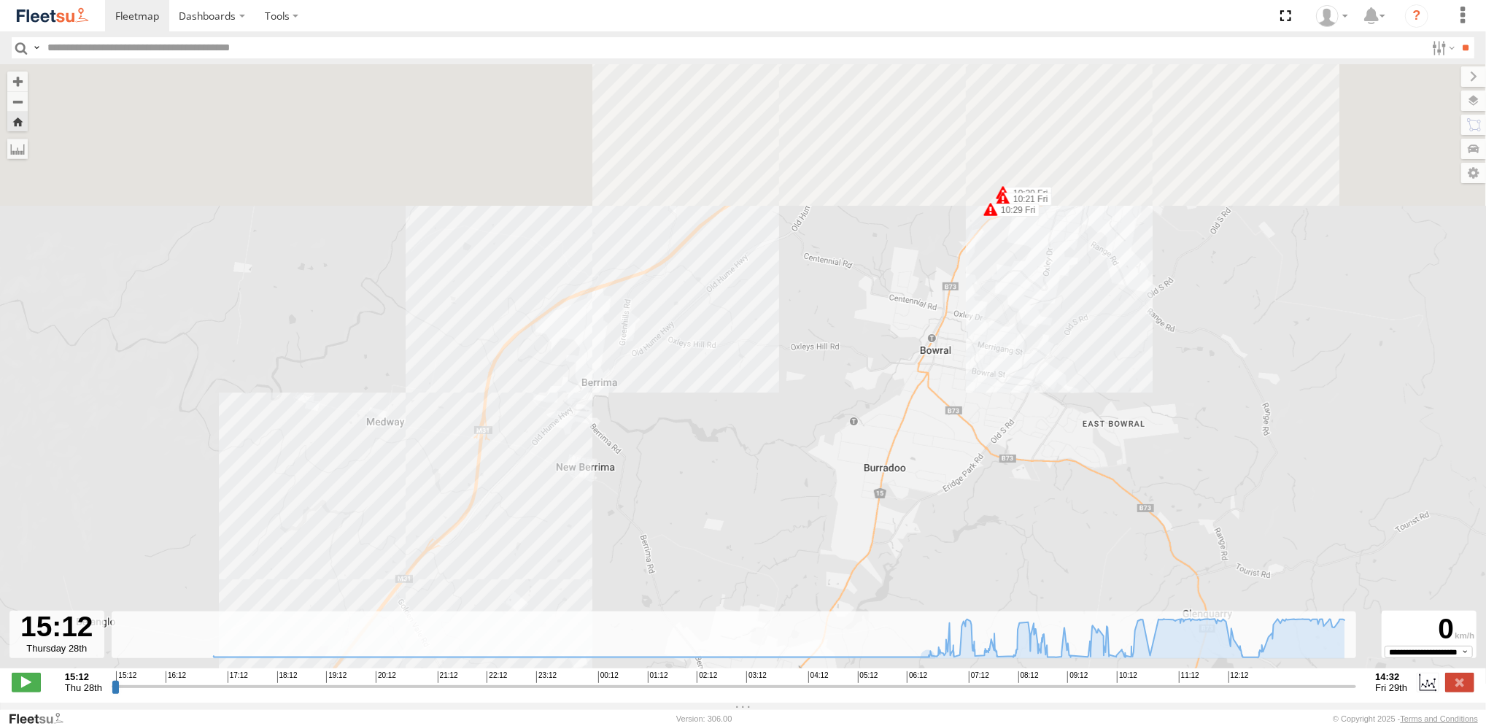
drag, startPoint x: 1025, startPoint y: 230, endPoint x: 931, endPoint y: 739, distance: 518.2
click at [931, 725] on html "Dashboards" at bounding box center [743, 363] width 1486 height 726
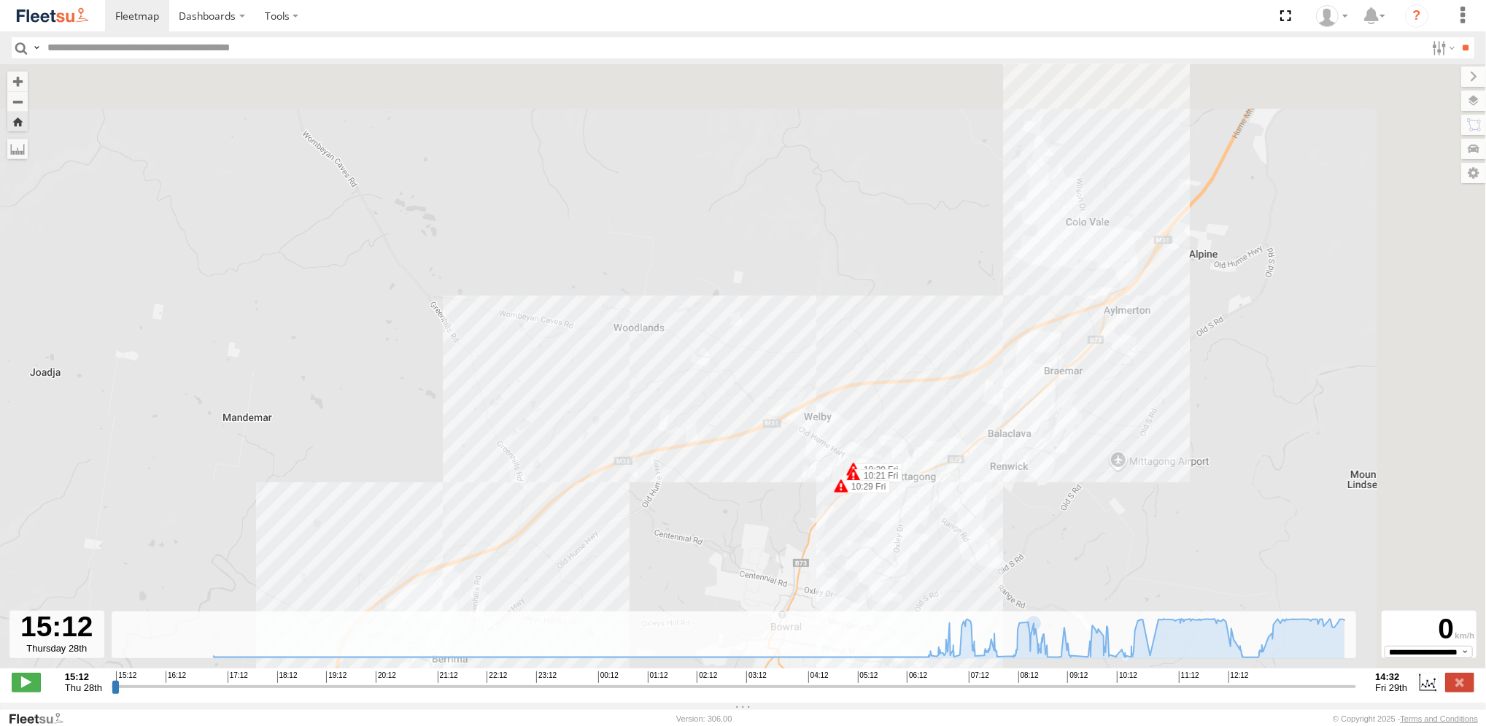
drag, startPoint x: 1146, startPoint y: 439, endPoint x: 766, endPoint y: 640, distance: 429.6
click at [797, 629] on div "← Move left → Move right ↑ Move up ↓ Move down + Zoom in - Zoom out Home Jump l…" at bounding box center [743, 383] width 1486 height 638
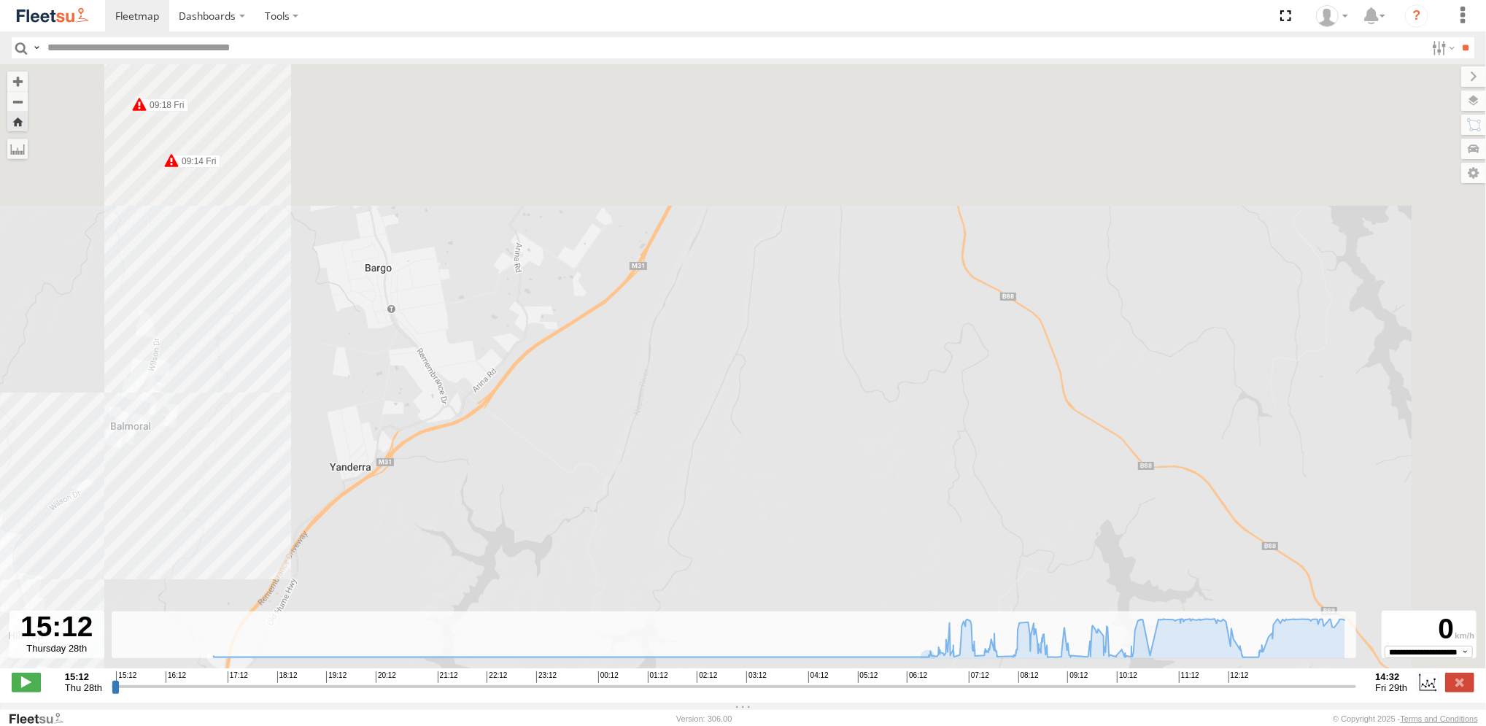
drag, startPoint x: 1140, startPoint y: 187, endPoint x: 661, endPoint y: 546, distance: 598.0
click at [727, 510] on div "Revesby (T07 - Dave) 16:55 Thu 17:15 Thu 06:30 Fri 10:20 Fri 10:21 Fri 10:29 Fr…" at bounding box center [743, 373] width 1486 height 619
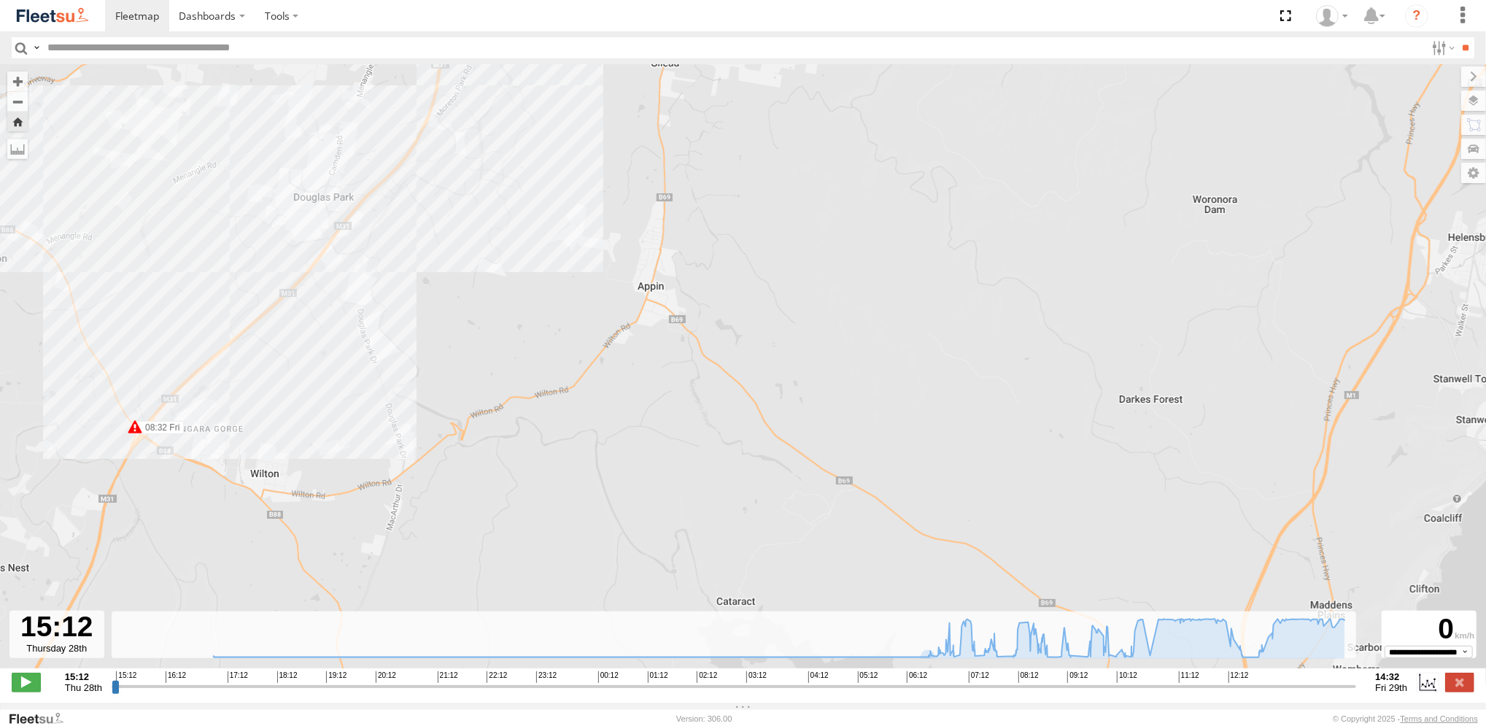
click at [928, 671] on div "Revesby (T07 - Dave) 16:55 Thu 17:15 Thu 06:30 Fri 10:20 Fri 10:21 Fri 10:29 Fr…" at bounding box center [743, 373] width 1486 height 619
click at [120, 689] on input "range" at bounding box center [734, 686] width 1245 height 14
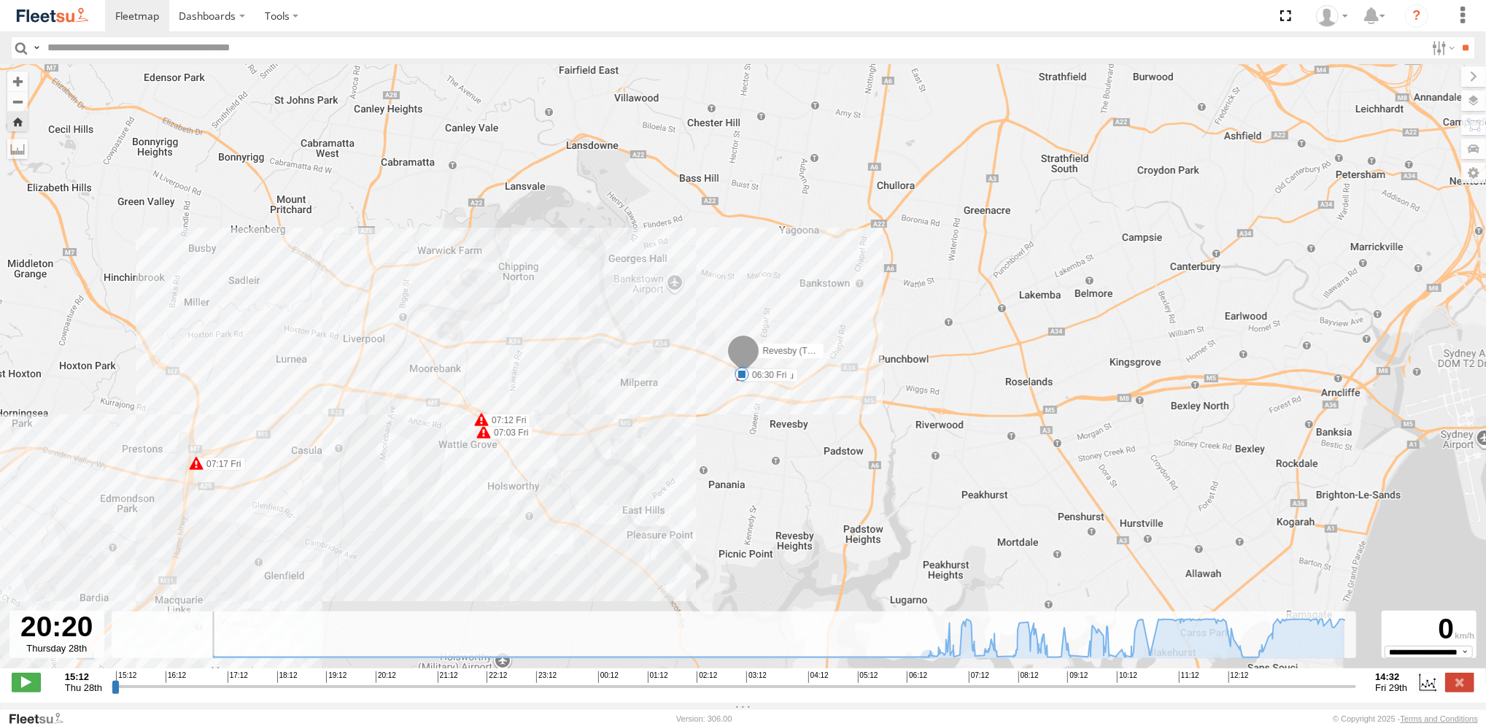
drag, startPoint x: 125, startPoint y: 691, endPoint x: 392, endPoint y: 696, distance: 267.0
click at [391, 693] on input "range" at bounding box center [734, 686] width 1245 height 14
drag, startPoint x: 467, startPoint y: 688, endPoint x: 967, endPoint y: 675, distance: 500.5
type input "**********"
click at [967, 679] on input "range" at bounding box center [734, 686] width 1245 height 14
